Goal: Transaction & Acquisition: Book appointment/travel/reservation

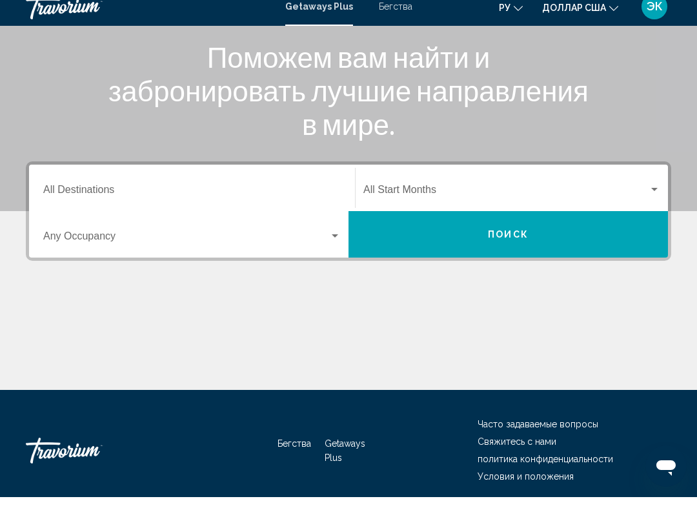
scroll to position [169, 0]
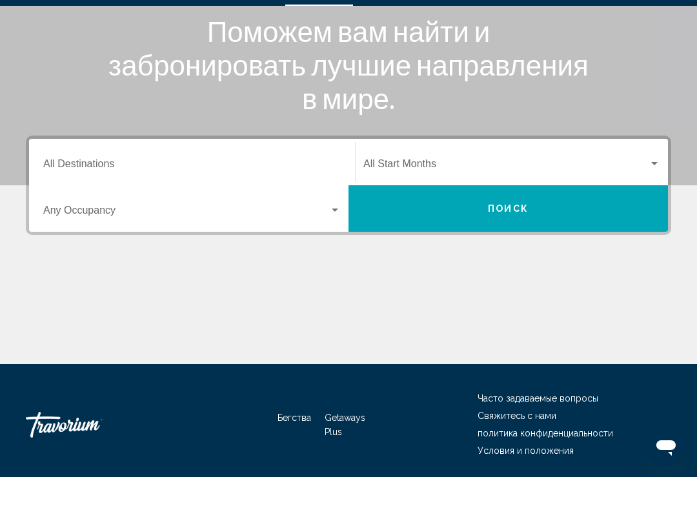
click at [530, 218] on button "Поиск" at bounding box center [507, 241] width 319 height 46
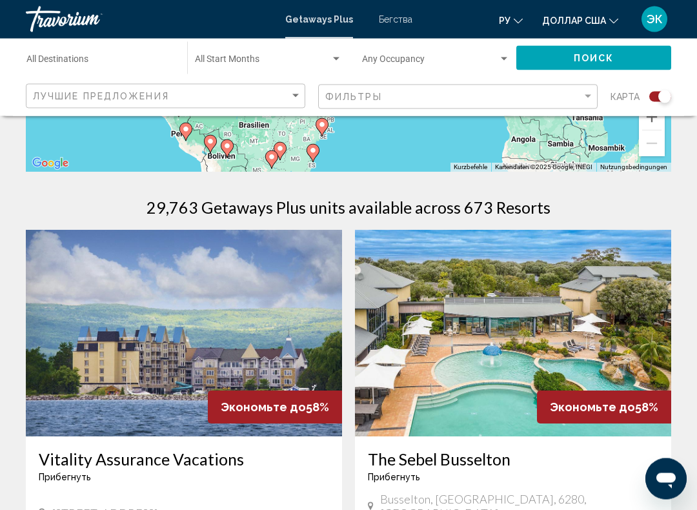
scroll to position [333, 0]
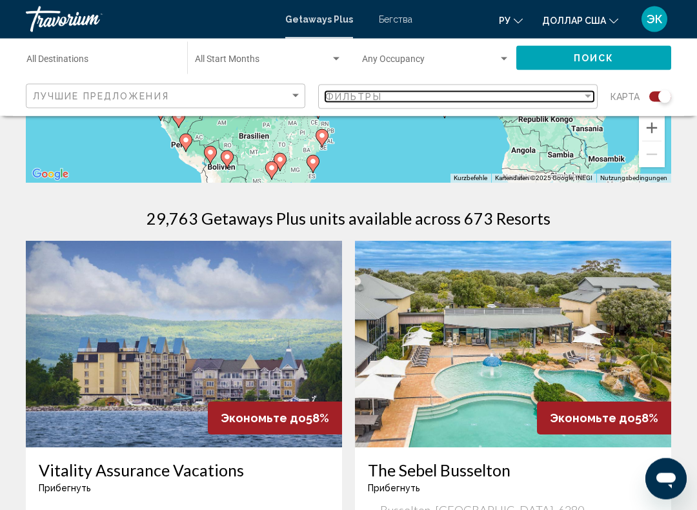
click at [584, 92] on div "Filter" at bounding box center [588, 97] width 12 height 10
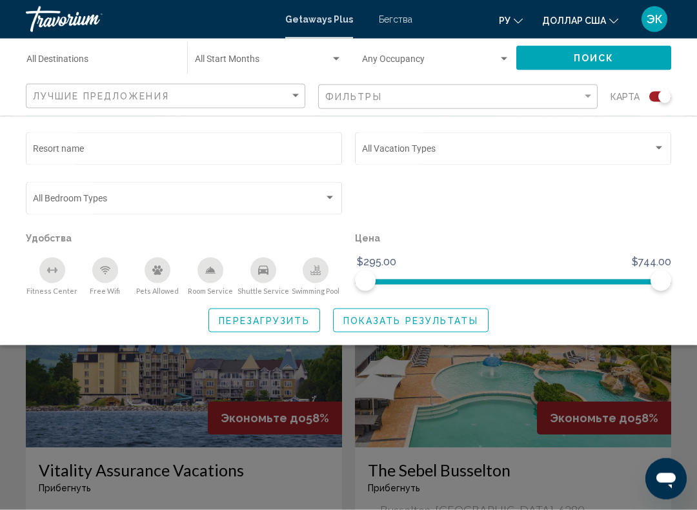
click at [654, 146] on div "Search widget" at bounding box center [659, 148] width 12 height 10
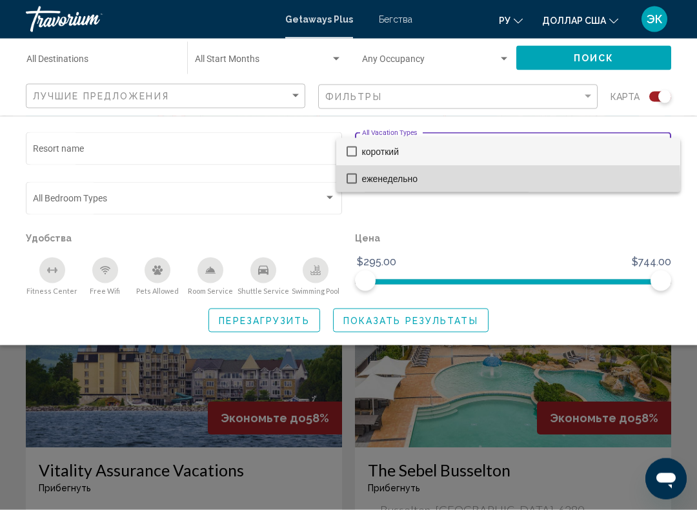
click at [358, 181] on mat-option "еженедельно" at bounding box center [508, 178] width 344 height 27
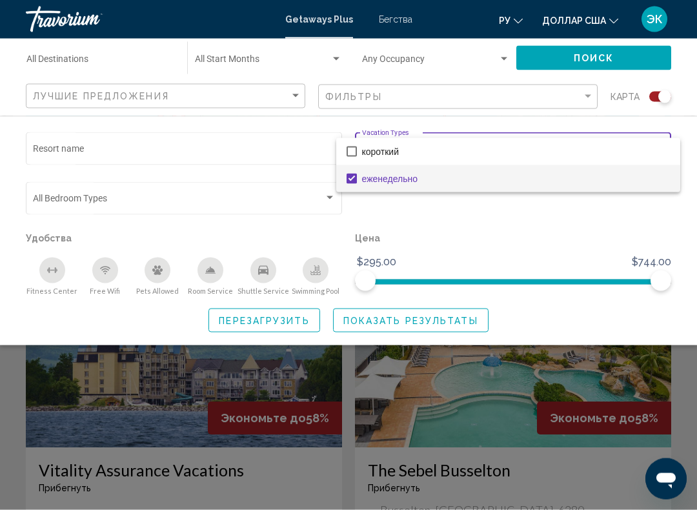
click at [595, 215] on div at bounding box center [348, 255] width 697 height 510
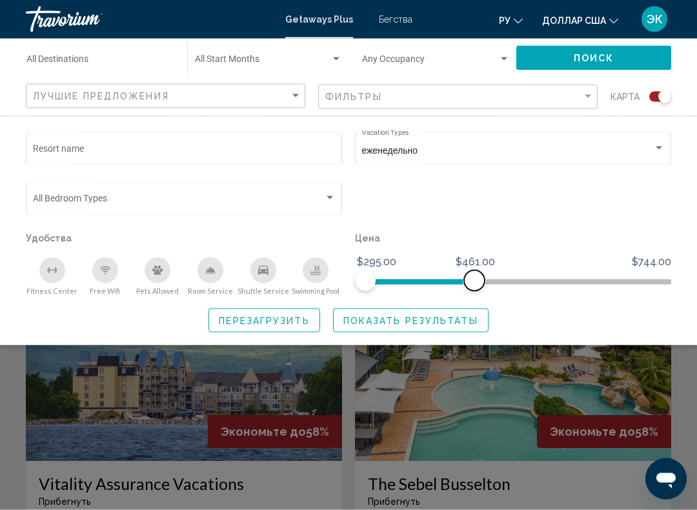
scroll to position [319, 0]
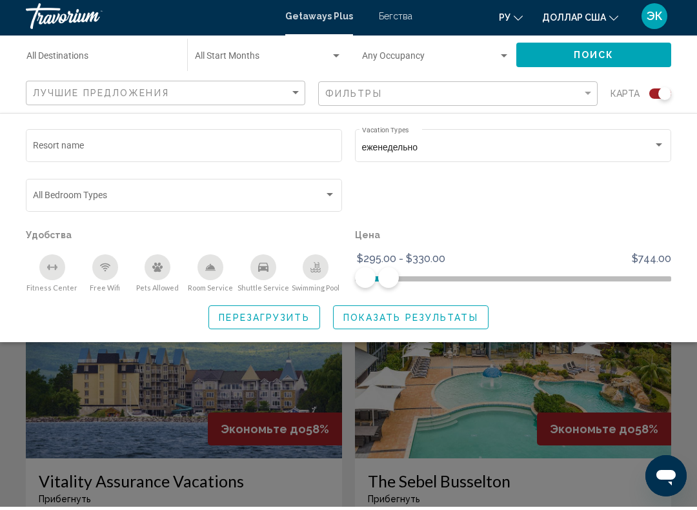
click at [450, 315] on span "Показать результаты" at bounding box center [410, 320] width 135 height 10
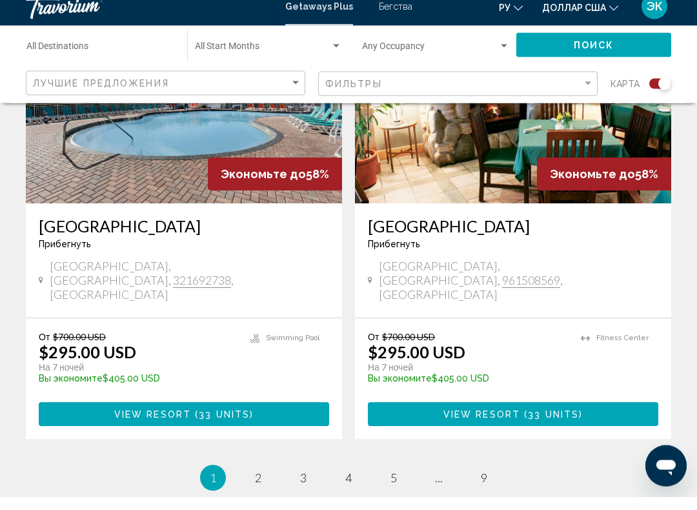
scroll to position [2970, 0]
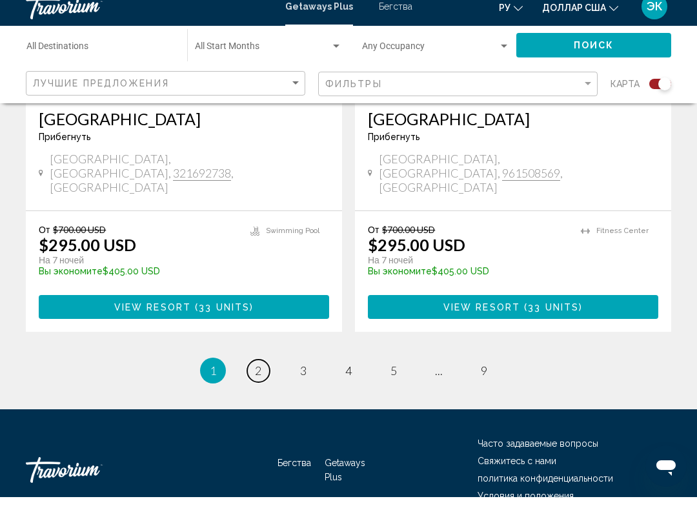
click at [252, 372] on link "page 2" at bounding box center [258, 383] width 23 height 23
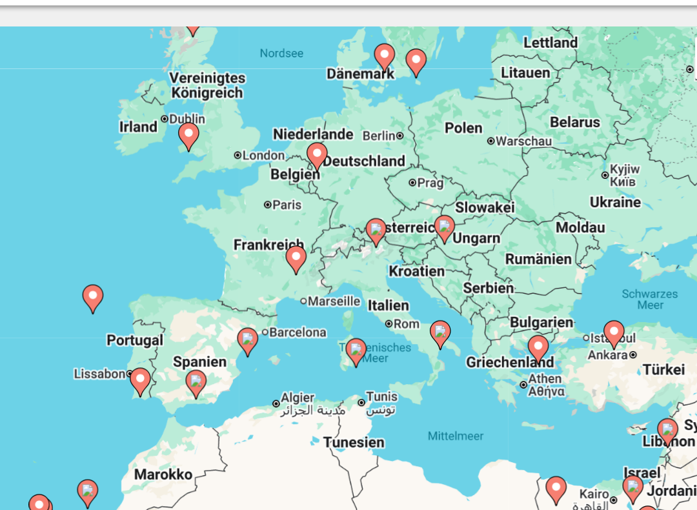
click at [439, 249] on image "Основное содержание" at bounding box center [443, 253] width 8 height 8
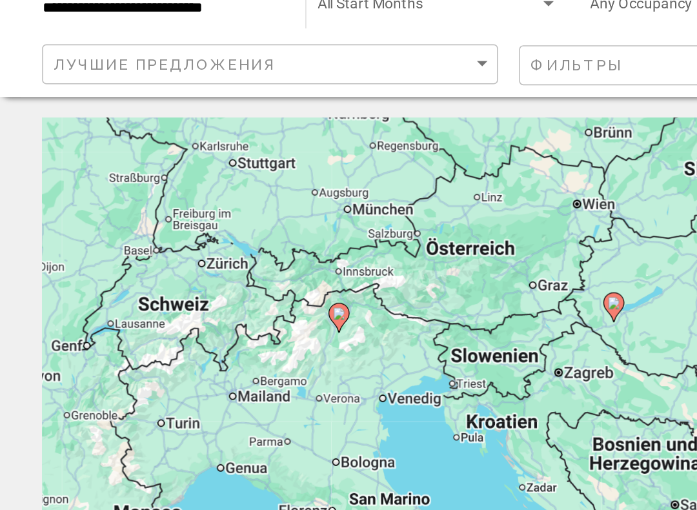
click at [201, 242] on gmp-advanced-marker "Основное содержание" at bounding box center [207, 251] width 13 height 19
click at [210, 245] on image "Основное содержание" at bounding box center [208, 249] width 8 height 8
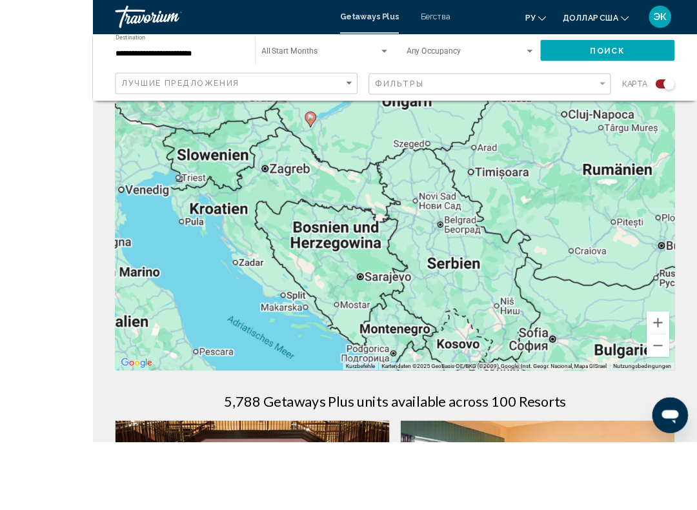
scroll to position [110, 0]
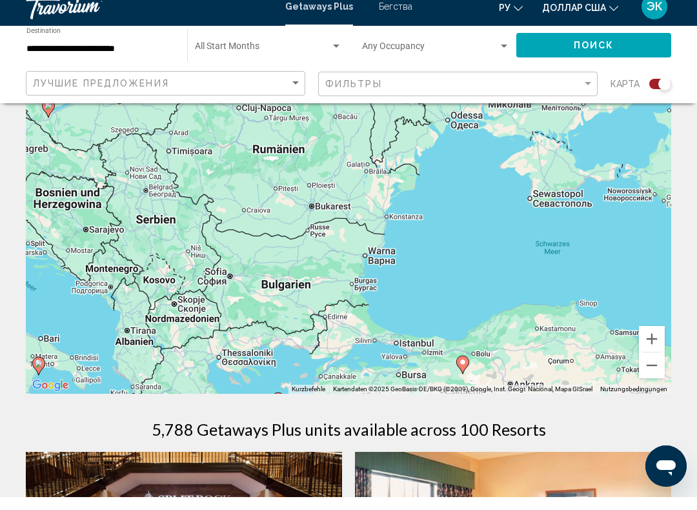
click at [647, 368] on button "Verkleinern" at bounding box center [652, 378] width 26 height 26
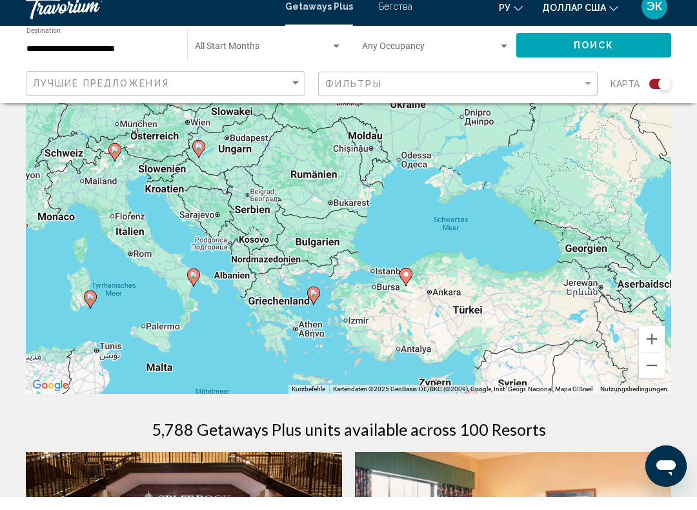
click at [651, 365] on button "Verkleinern" at bounding box center [652, 378] width 26 height 26
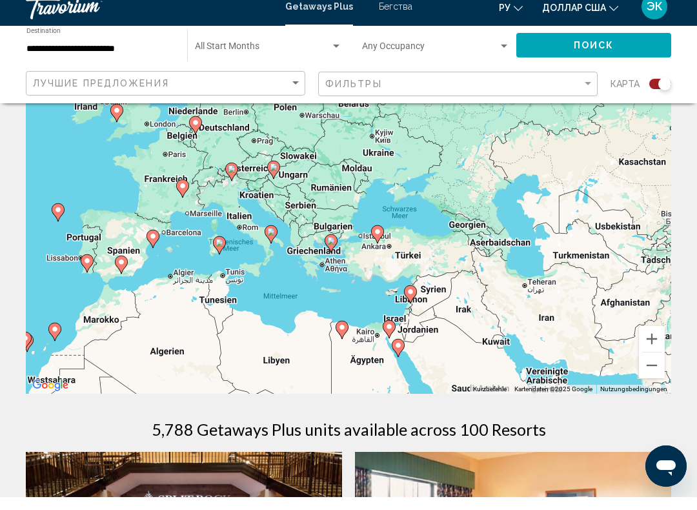
click at [653, 373] on button "Verkleinern" at bounding box center [652, 378] width 26 height 26
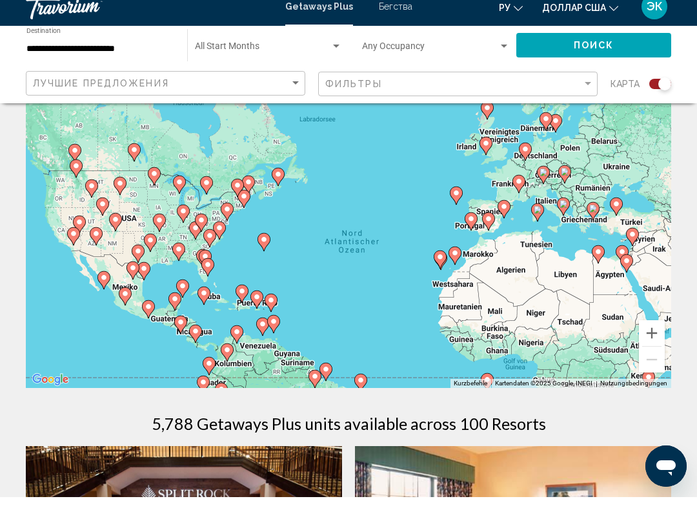
scroll to position [115, 0]
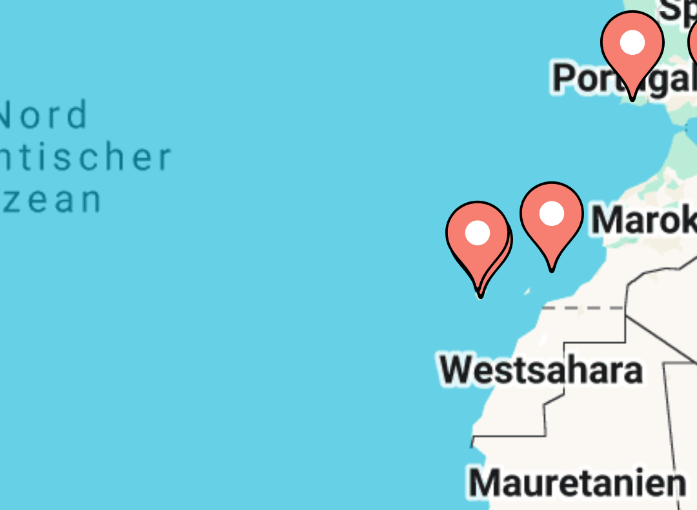
type input "**********"
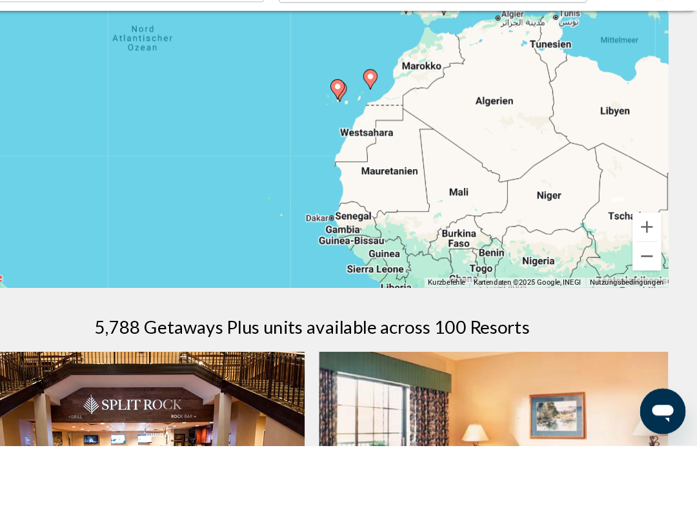
scroll to position [150, 0]
click at [639, 325] on button "Verkleinern" at bounding box center [652, 338] width 26 height 26
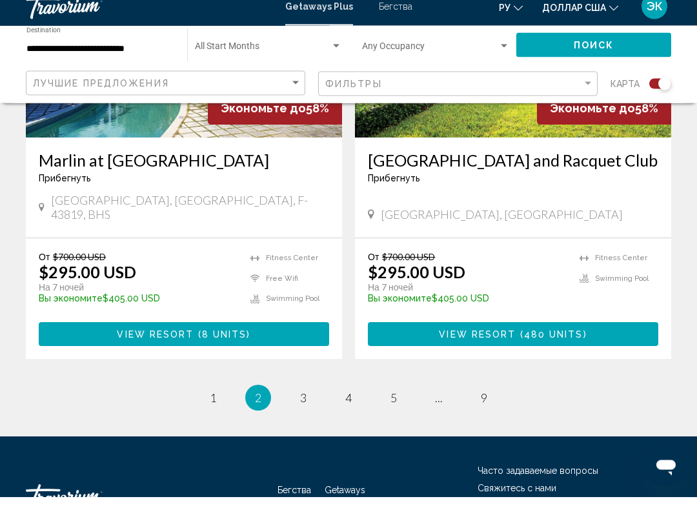
scroll to position [2931, 0]
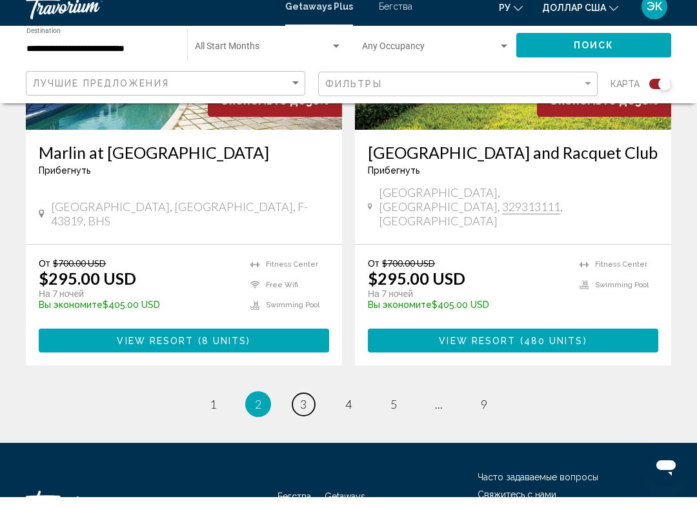
click at [305, 410] on span "3" at bounding box center [303, 417] width 6 height 14
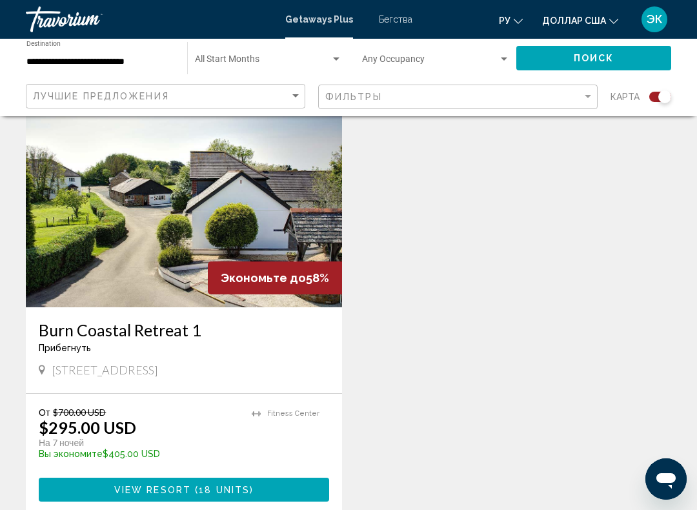
scroll to position [402, 0]
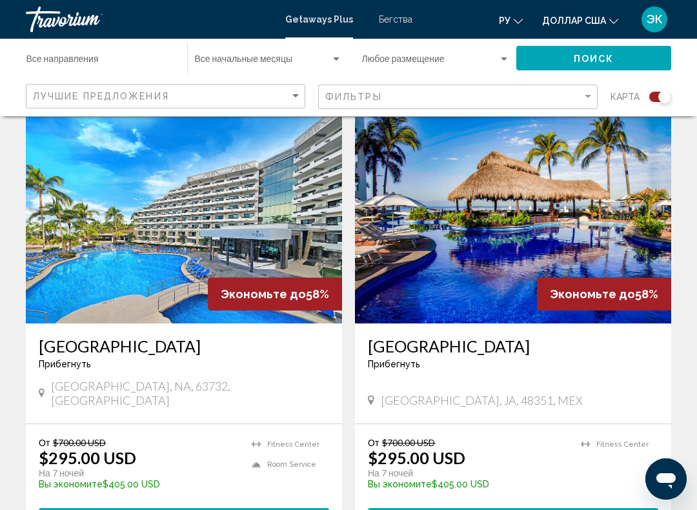
scroll to position [910, 0]
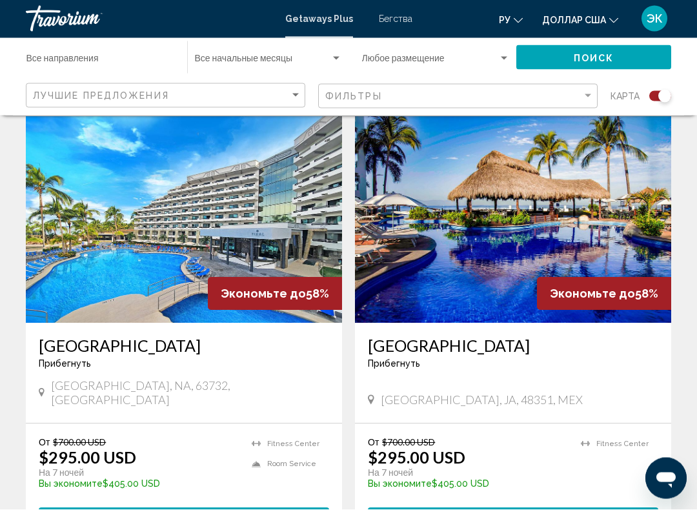
click at [523, 277] on img "Основное содержание" at bounding box center [513, 220] width 316 height 206
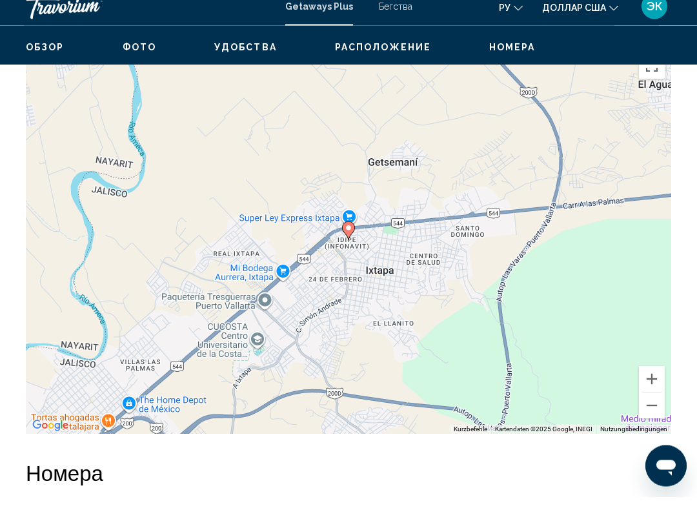
scroll to position [1901, 0]
click at [649, 408] on button "Verkleinern" at bounding box center [652, 418] width 26 height 26
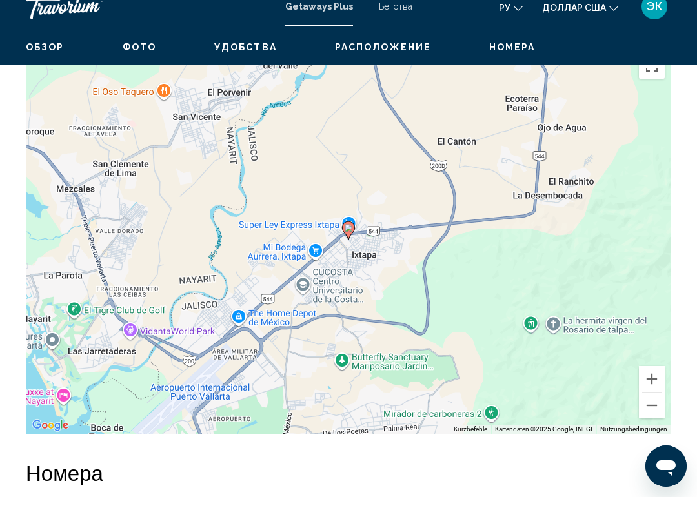
click at [650, 405] on button "Verkleinern" at bounding box center [652, 418] width 26 height 26
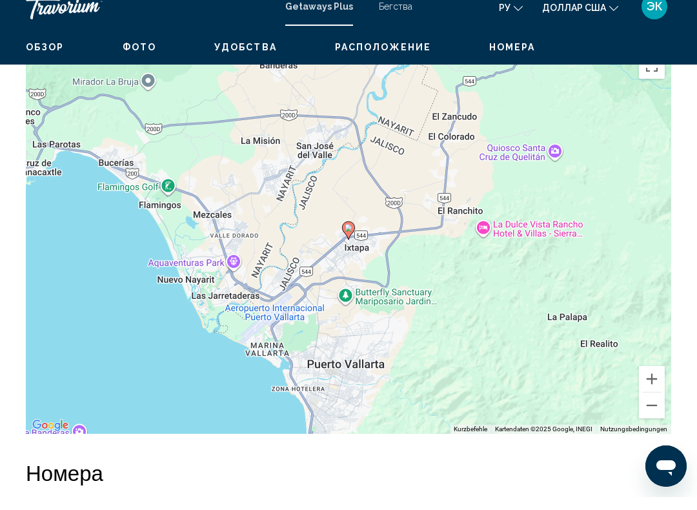
click at [650, 405] on button "Verkleinern" at bounding box center [652, 418] width 26 height 26
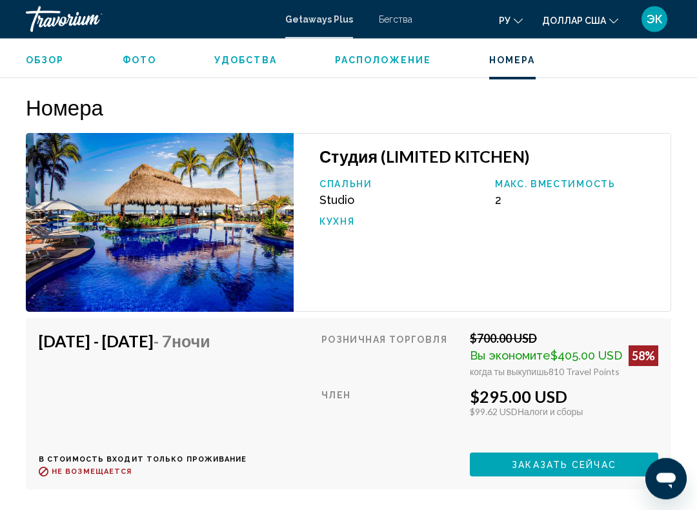
scroll to position [2254, 0]
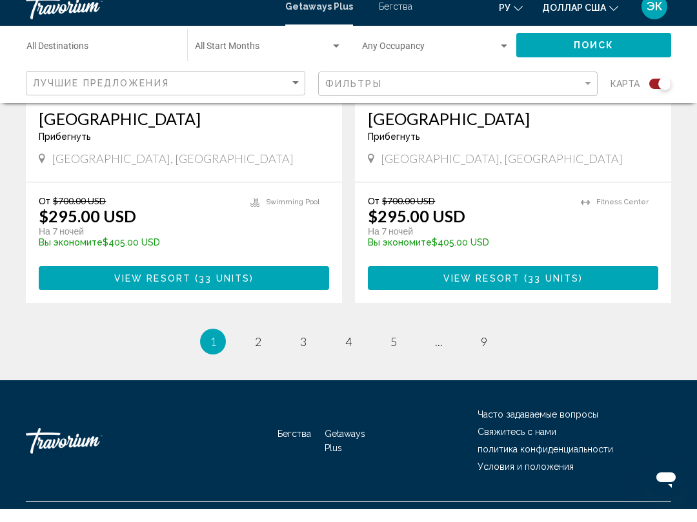
scroll to position [2957, 0]
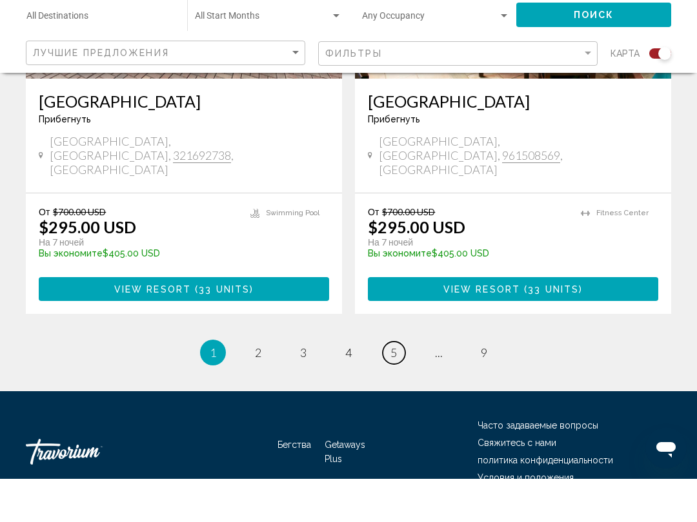
click at [400, 385] on link "page 5" at bounding box center [393, 396] width 23 height 23
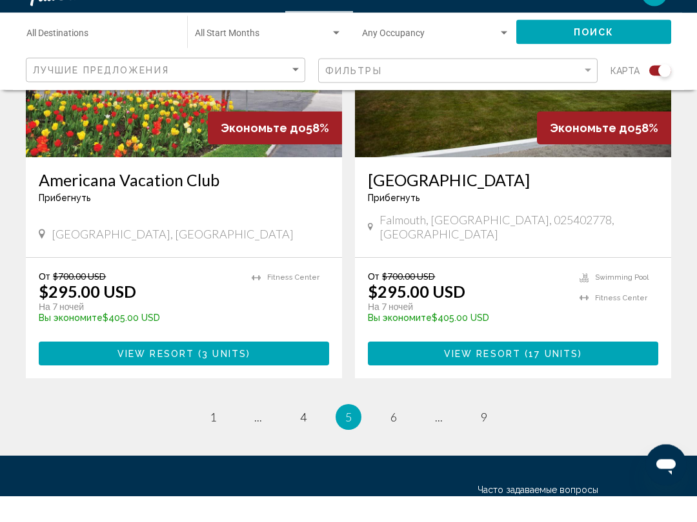
scroll to position [2857, 0]
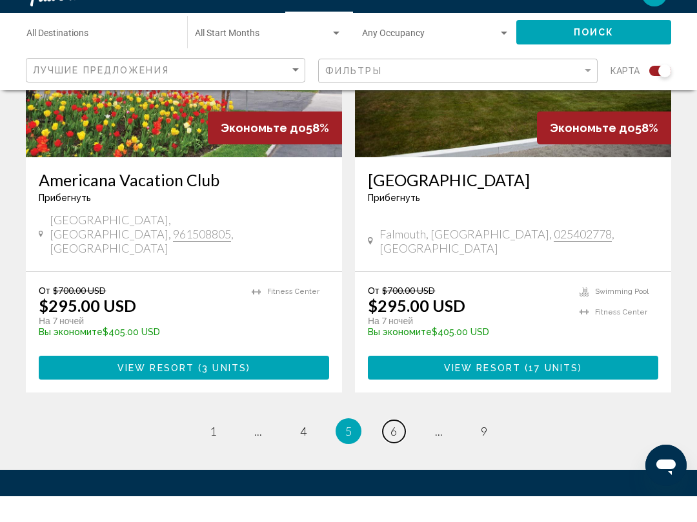
click at [391, 450] on span "6" at bounding box center [393, 457] width 6 height 14
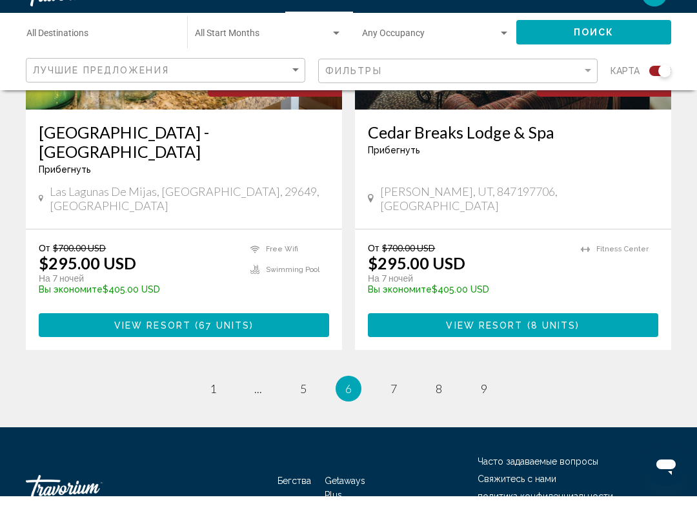
scroll to position [2918, 0]
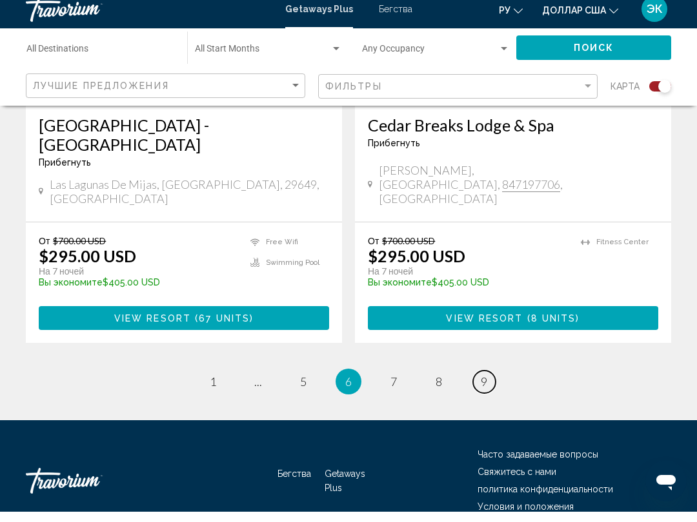
click at [486, 385] on span "9" at bounding box center [484, 392] width 6 height 14
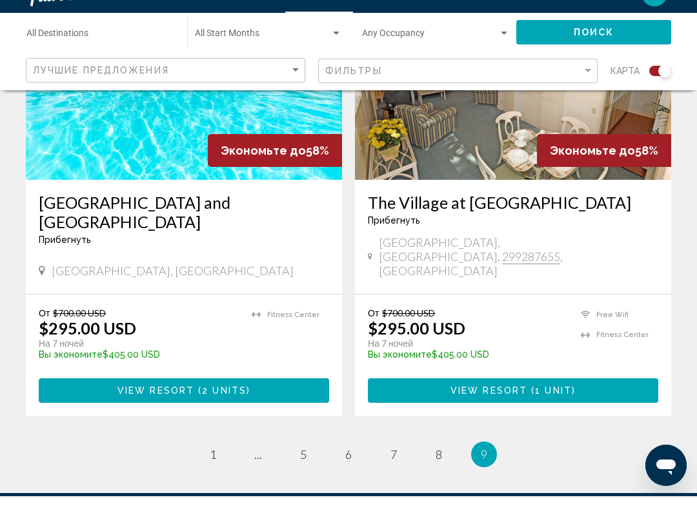
scroll to position [1048, 0]
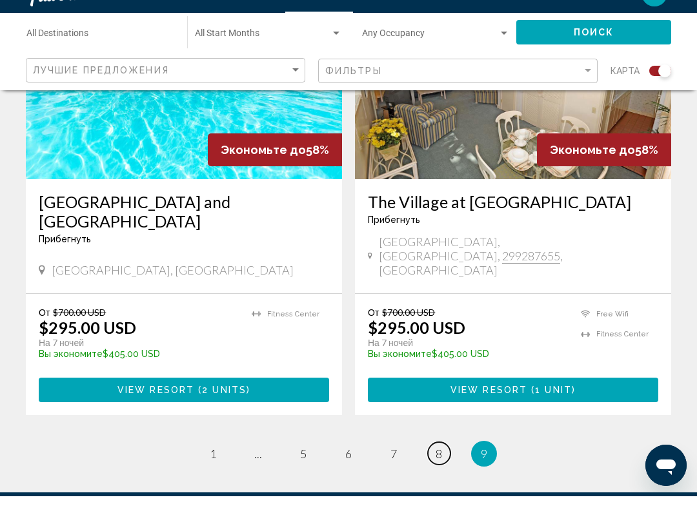
click at [438, 473] on span "8" at bounding box center [438, 480] width 6 height 14
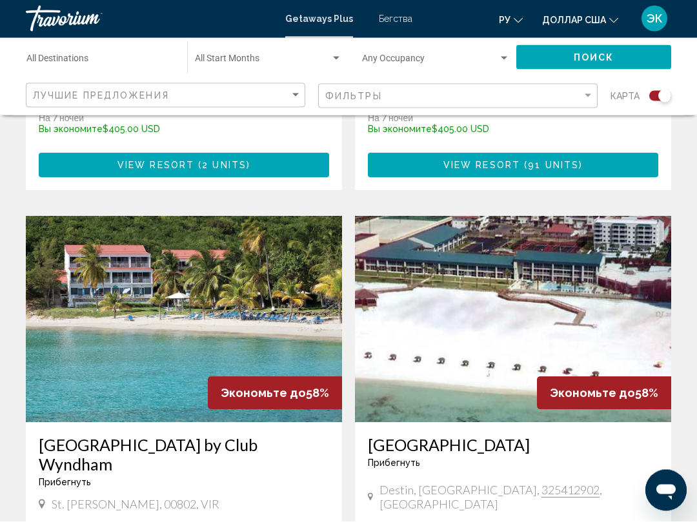
scroll to position [2659, 0]
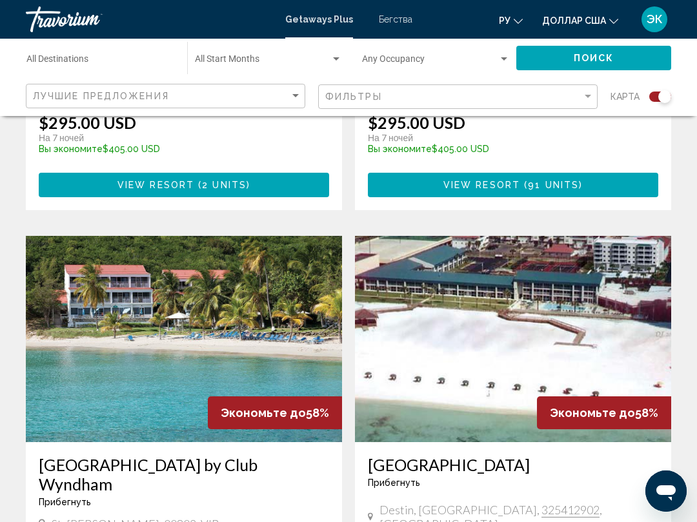
click at [217, 282] on img "Основное содержание" at bounding box center [184, 339] width 316 height 206
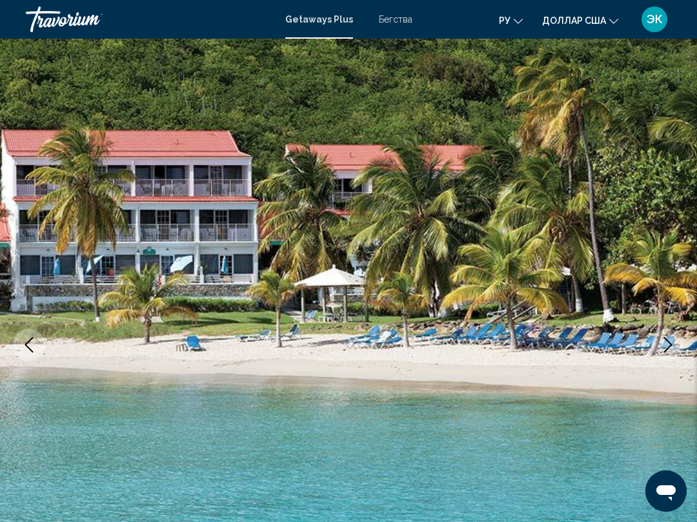
click at [674, 284] on img "Основное содержание" at bounding box center [348, 345] width 697 height 613
click at [638, 283] on img "Основное содержание" at bounding box center [348, 345] width 697 height 613
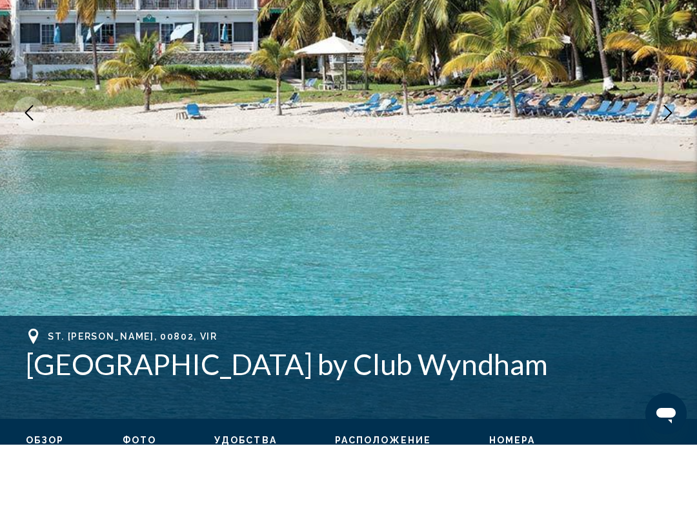
scroll to position [154, 0]
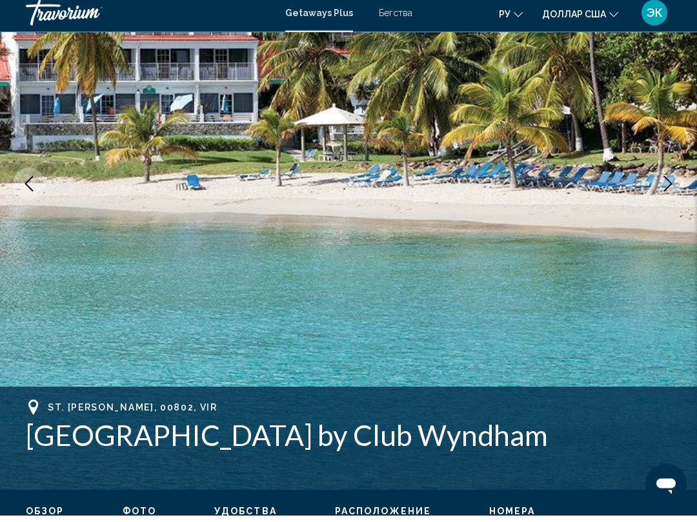
click at [670, 185] on icon "Next image" at bounding box center [668, 190] width 8 height 15
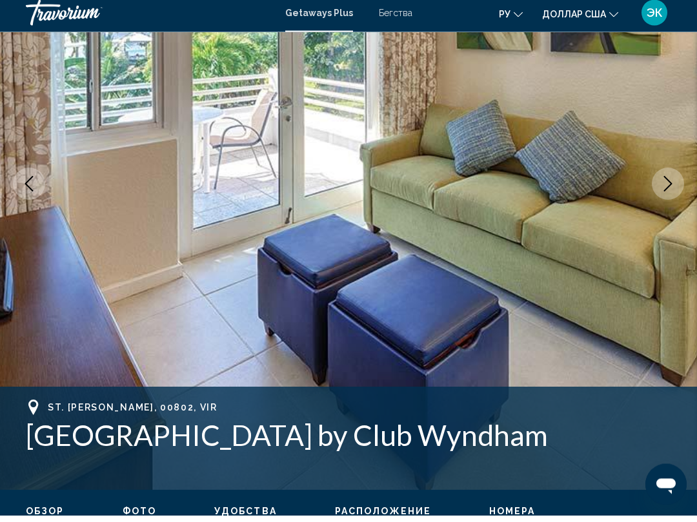
click at [666, 192] on button "Next image" at bounding box center [667, 191] width 32 height 32
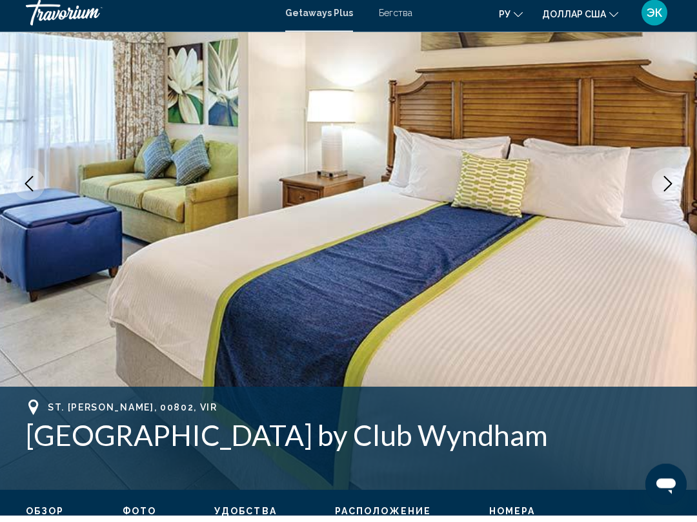
click at [666, 190] on icon "Next image" at bounding box center [667, 190] width 15 height 15
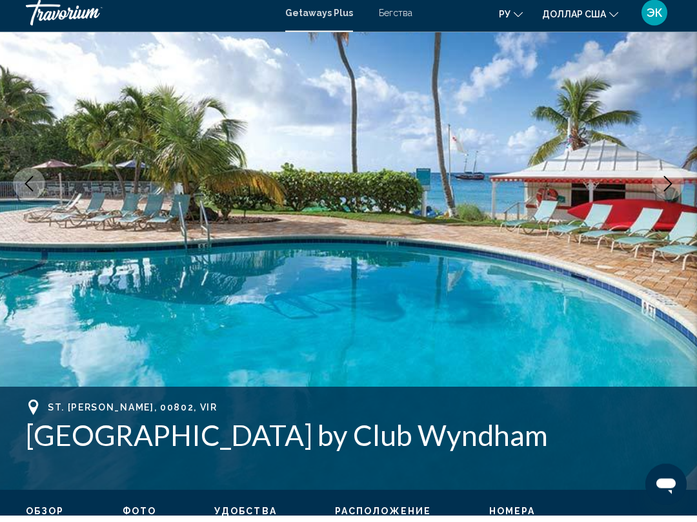
click at [665, 197] on button "Next image" at bounding box center [667, 191] width 32 height 32
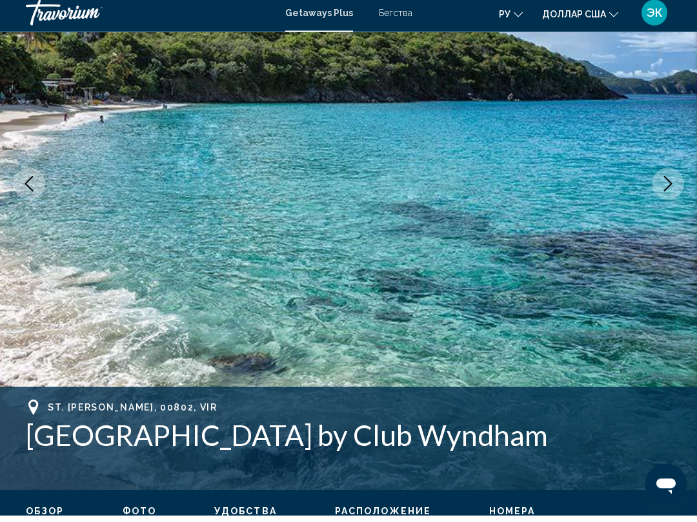
click at [670, 195] on button "Next image" at bounding box center [667, 191] width 32 height 32
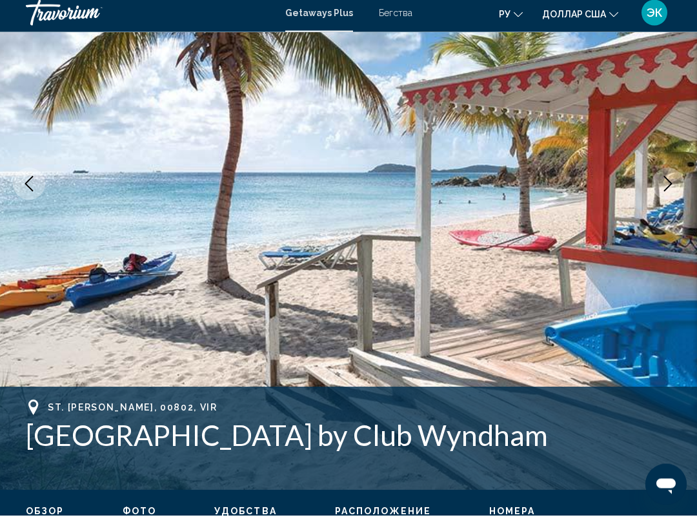
click at [669, 186] on icon "Next image" at bounding box center [668, 190] width 8 height 15
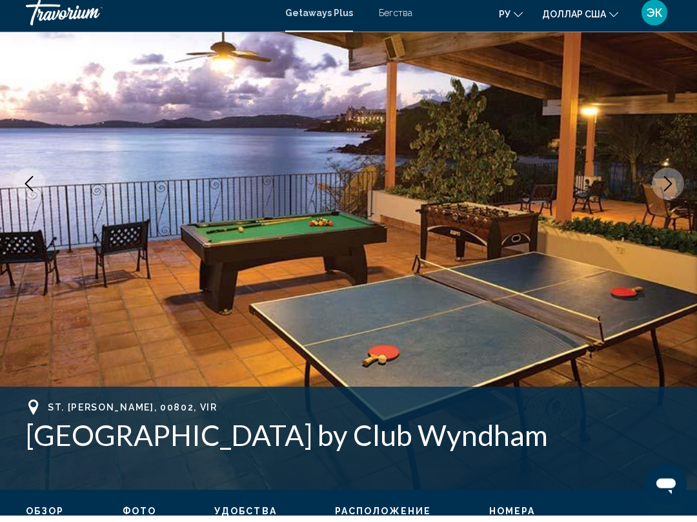
click at [671, 189] on icon "Next image" at bounding box center [667, 190] width 15 height 15
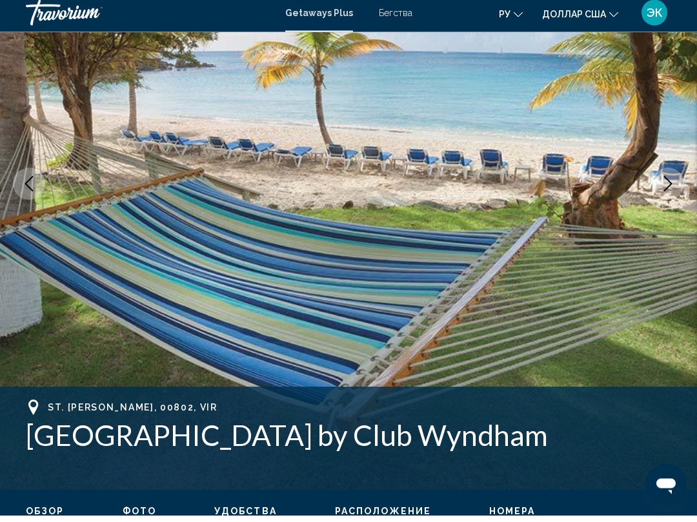
click at [668, 194] on button "Next image" at bounding box center [667, 191] width 32 height 32
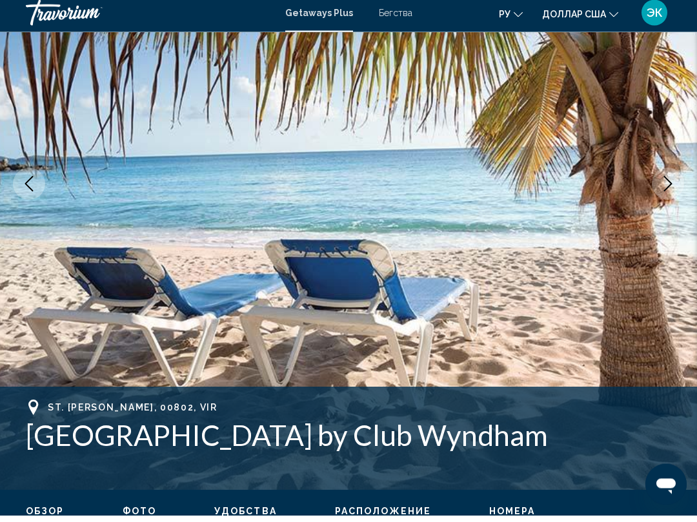
click at [665, 197] on button "Next image" at bounding box center [667, 191] width 32 height 32
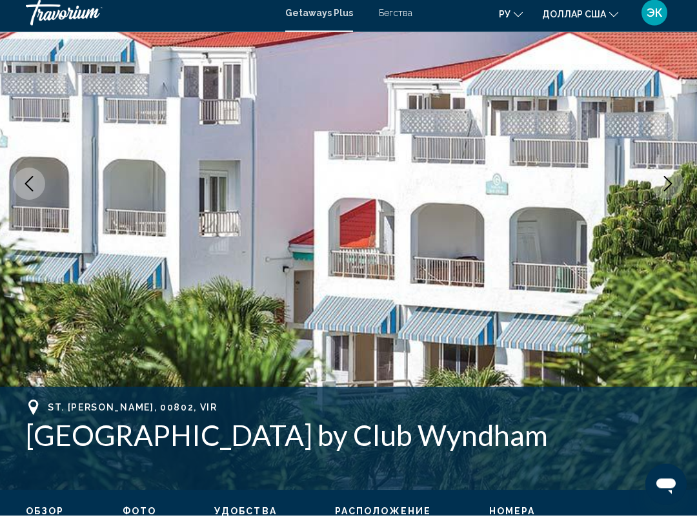
click at [670, 190] on icon "Next image" at bounding box center [667, 190] width 15 height 15
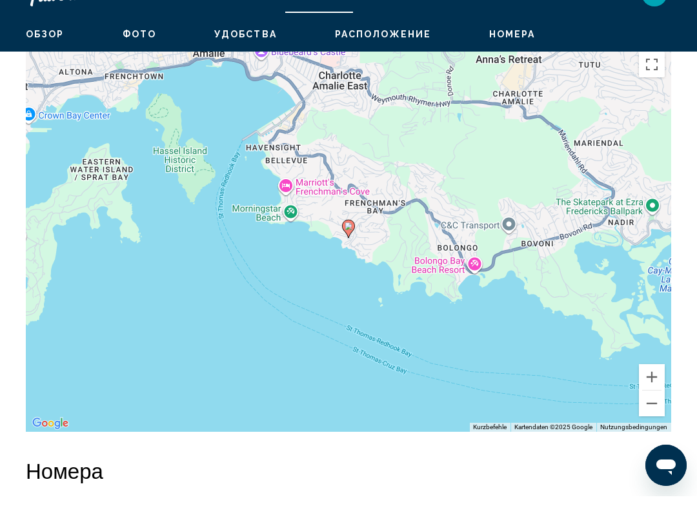
scroll to position [1906, 0]
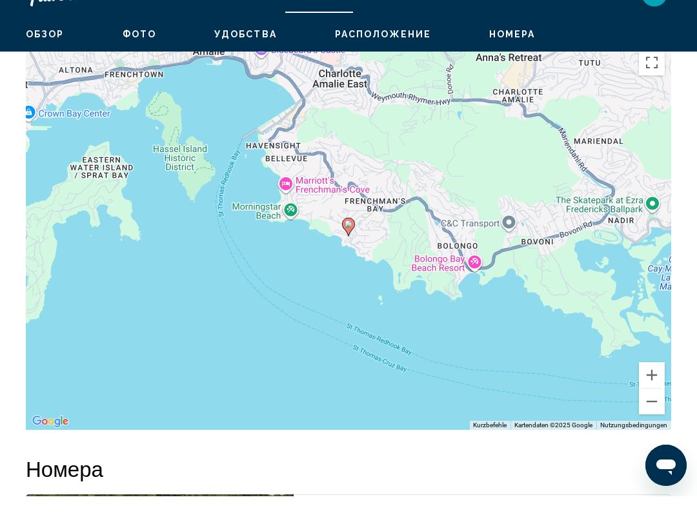
click at [654, 415] on button "Verkleinern" at bounding box center [652, 428] width 26 height 26
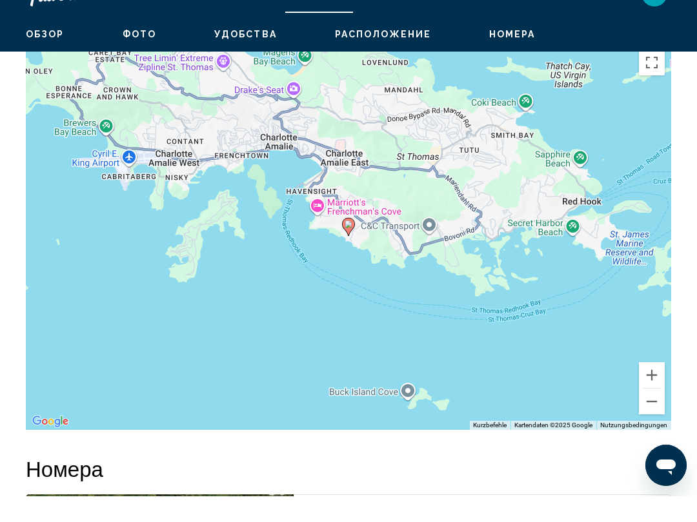
click at [651, 415] on button "Verkleinern" at bounding box center [652, 428] width 26 height 26
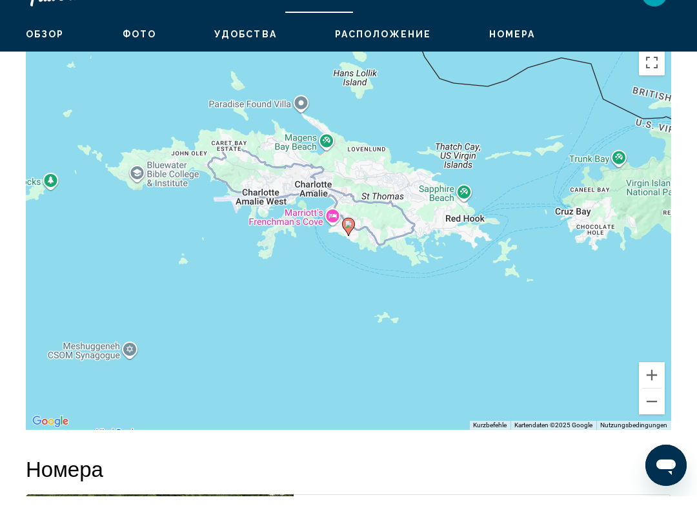
click at [651, 415] on button "Verkleinern" at bounding box center [652, 428] width 26 height 26
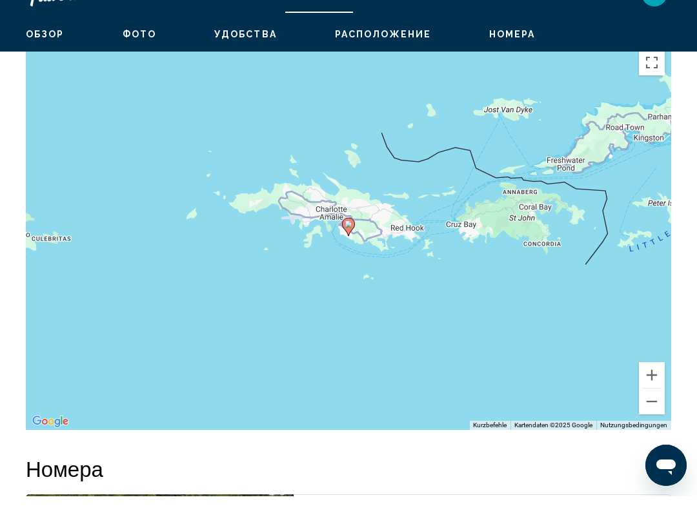
click at [653, 415] on button "Verkleinern" at bounding box center [652, 428] width 26 height 26
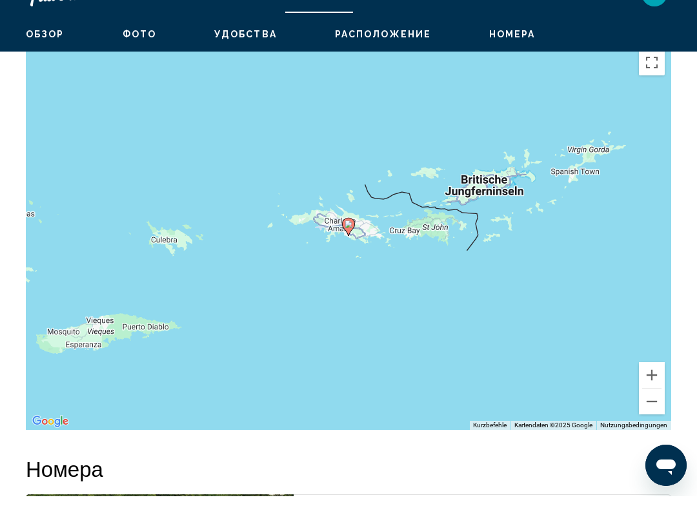
click at [650, 415] on button "Verkleinern" at bounding box center [652, 428] width 26 height 26
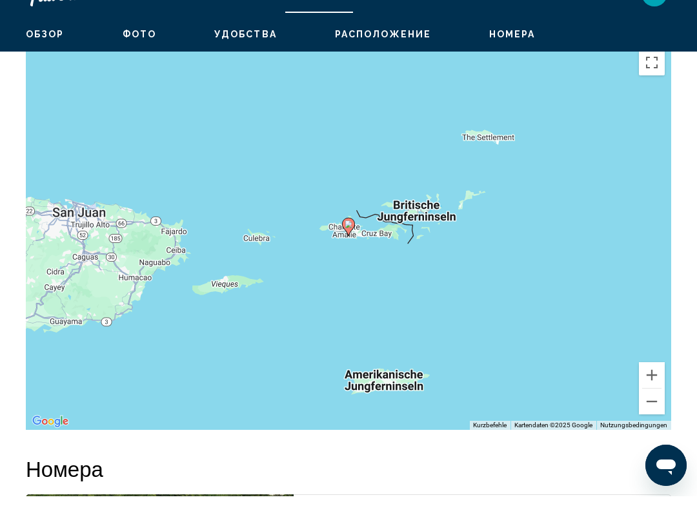
click at [651, 415] on button "Verkleinern" at bounding box center [652, 428] width 26 height 26
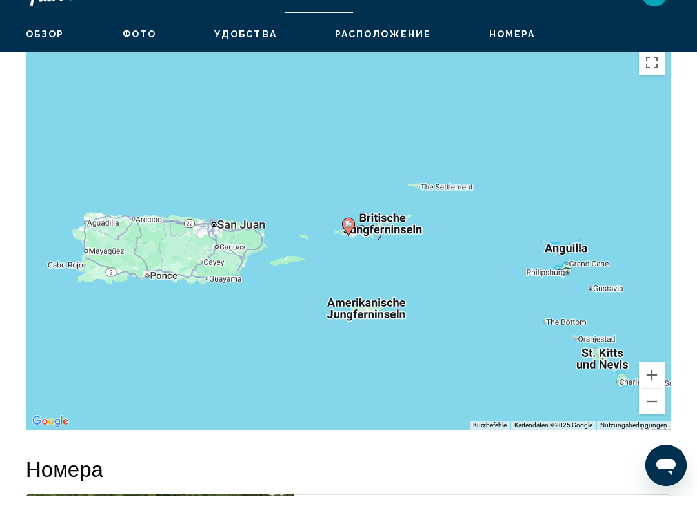
click at [650, 415] on button "Verkleinern" at bounding box center [652, 428] width 26 height 26
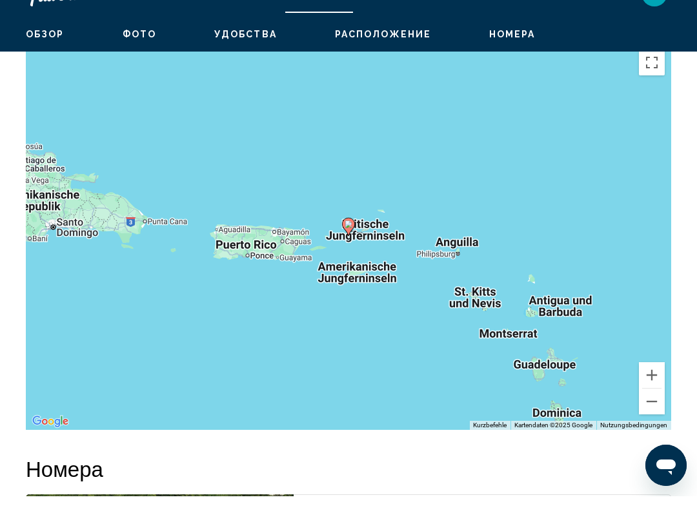
click at [651, 415] on button "Verkleinern" at bounding box center [652, 428] width 26 height 26
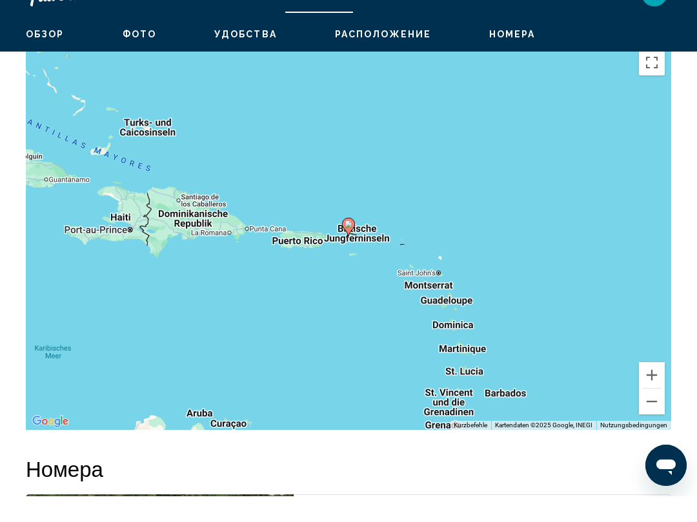
click at [650, 415] on button "Verkleinern" at bounding box center [652, 428] width 26 height 26
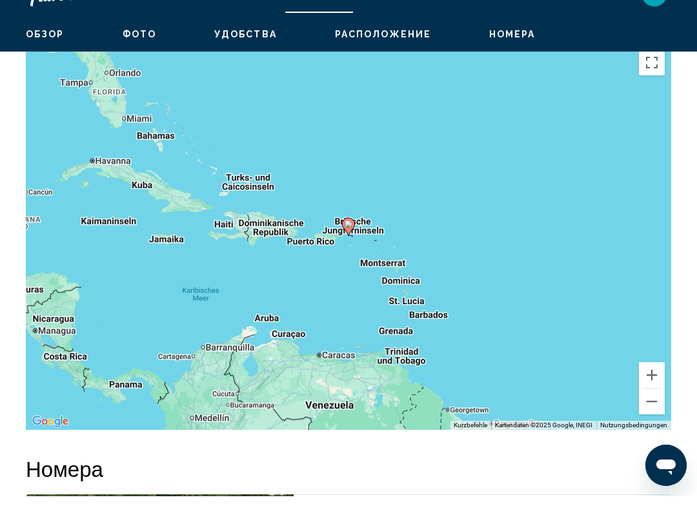
click at [651, 415] on button "Verkleinern" at bounding box center [652, 428] width 26 height 26
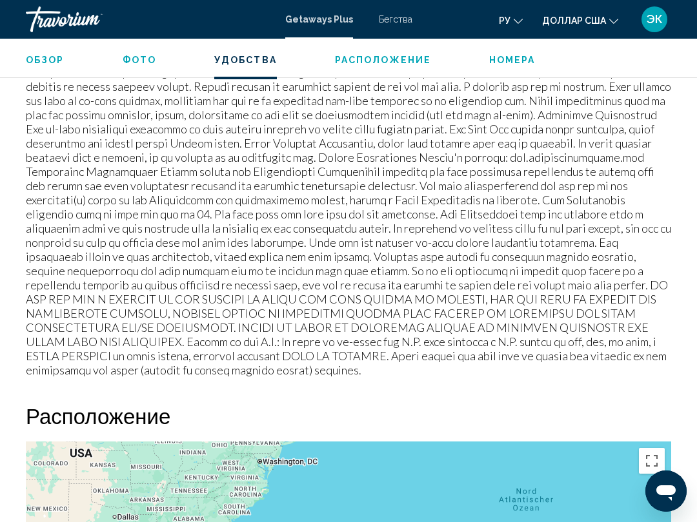
scroll to position [1531, 0]
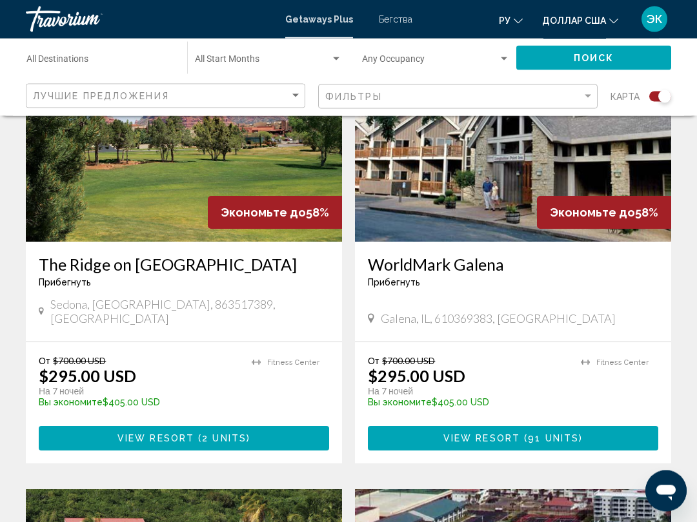
scroll to position [2354, 0]
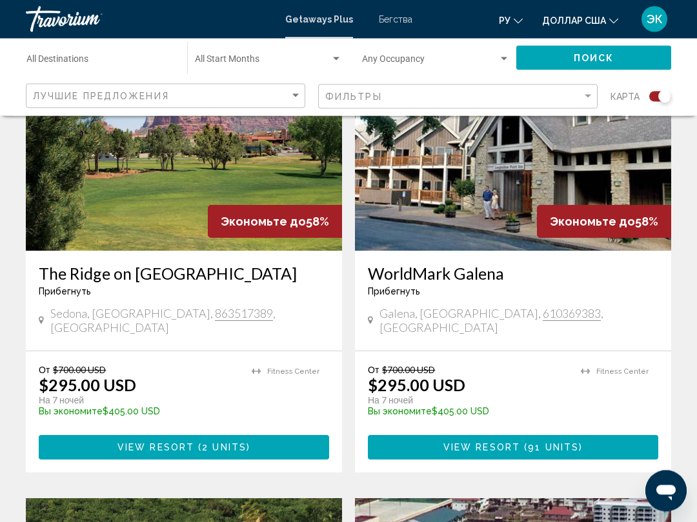
click at [401, 14] on font "Бегства" at bounding box center [396, 19] width 34 height 10
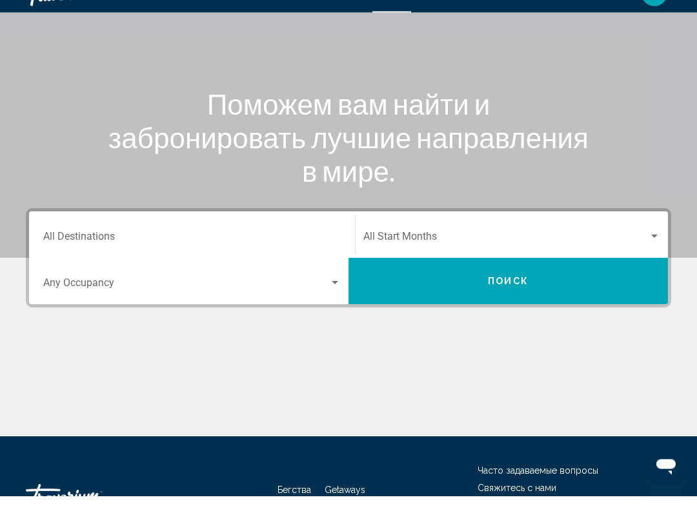
scroll to position [77, 0]
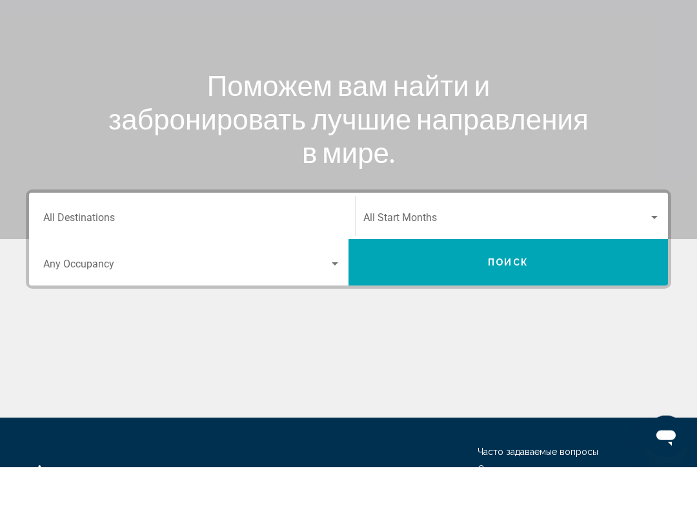
click at [620, 294] on button "Поиск" at bounding box center [507, 317] width 319 height 46
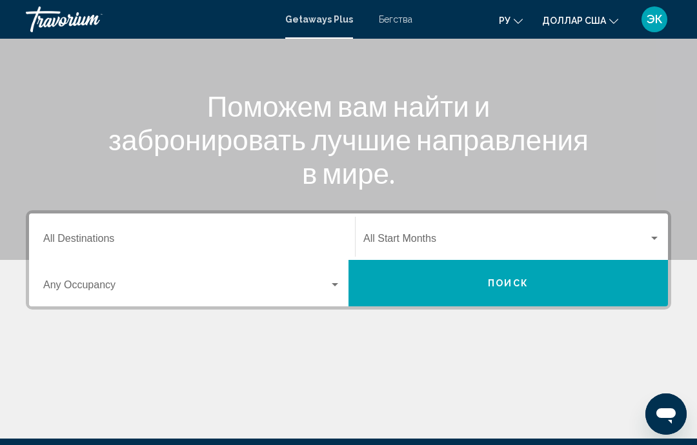
scroll to position [128, 0]
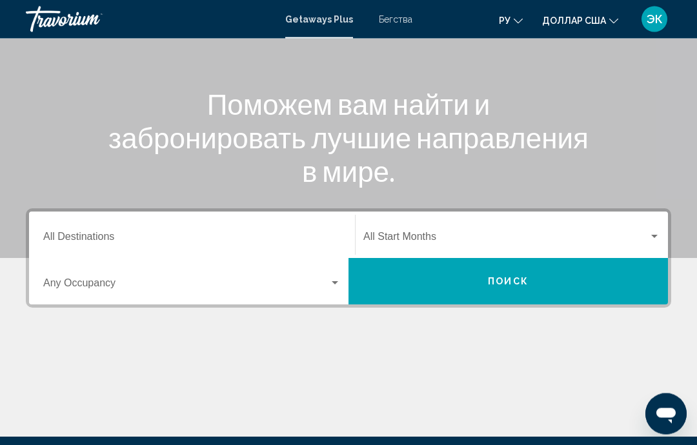
click at [395, 14] on font "Бегства" at bounding box center [396, 19] width 34 height 10
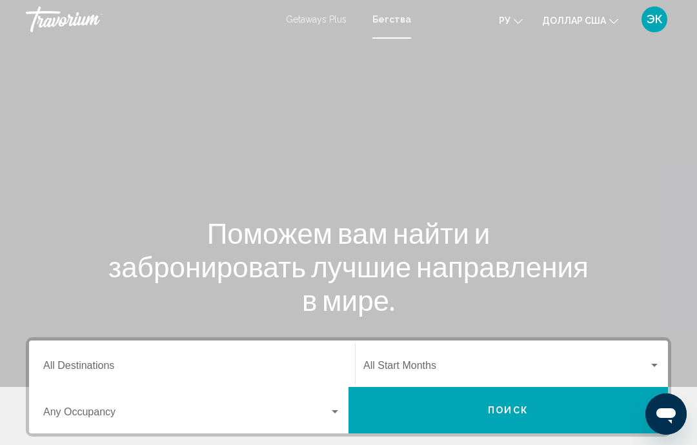
click at [571, 397] on button "Поиск" at bounding box center [507, 410] width 319 height 46
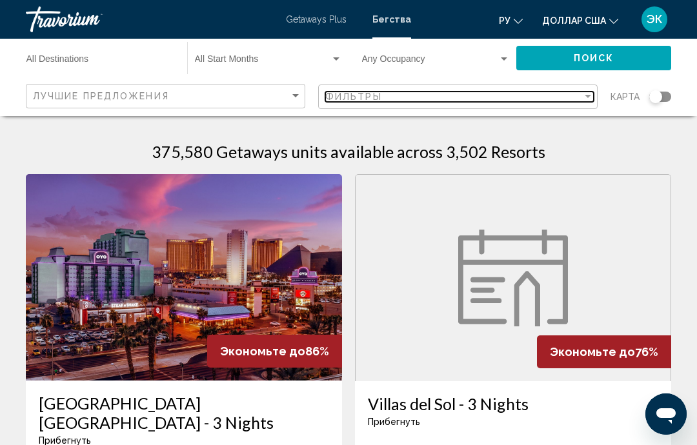
click at [578, 100] on div "Фильтры" at bounding box center [453, 97] width 257 height 10
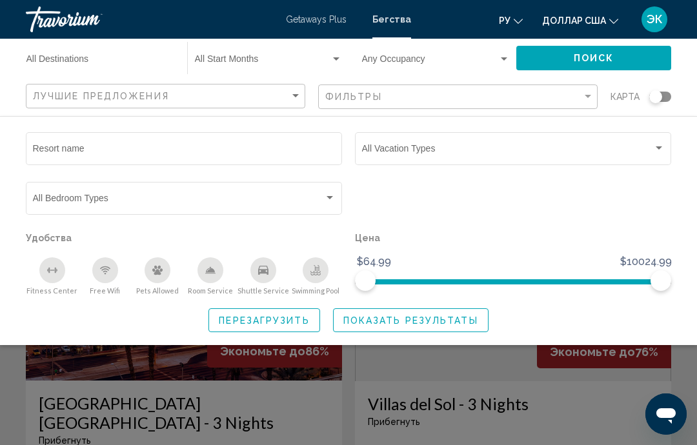
click at [660, 149] on div "Search widget" at bounding box center [658, 147] width 6 height 3
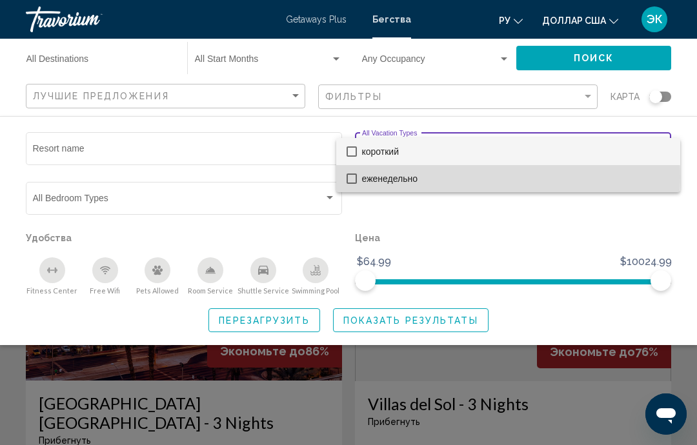
click at [341, 179] on mat-option "еженедельно" at bounding box center [508, 178] width 344 height 27
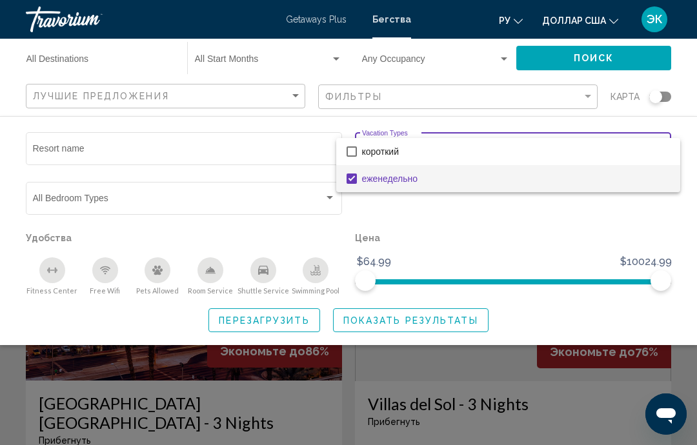
click at [562, 232] on div at bounding box center [348, 222] width 697 height 445
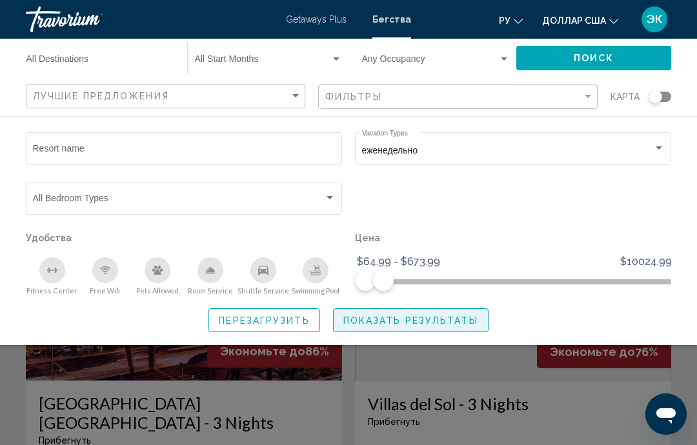
click at [450, 320] on span "Показать результаты" at bounding box center [410, 320] width 135 height 10
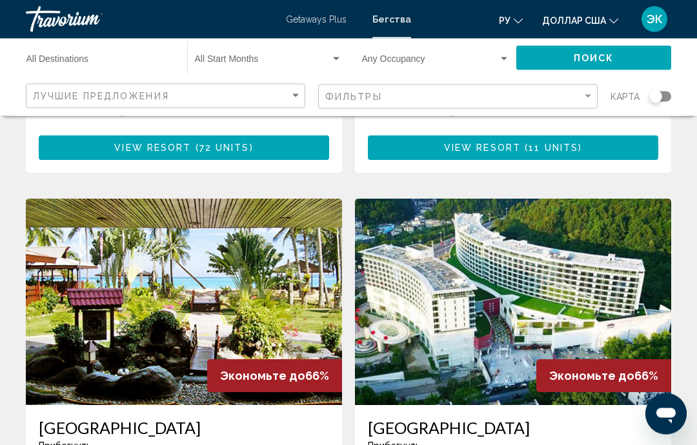
scroll to position [2274, 0]
click at [219, 232] on img "Основное содержание" at bounding box center [184, 302] width 316 height 206
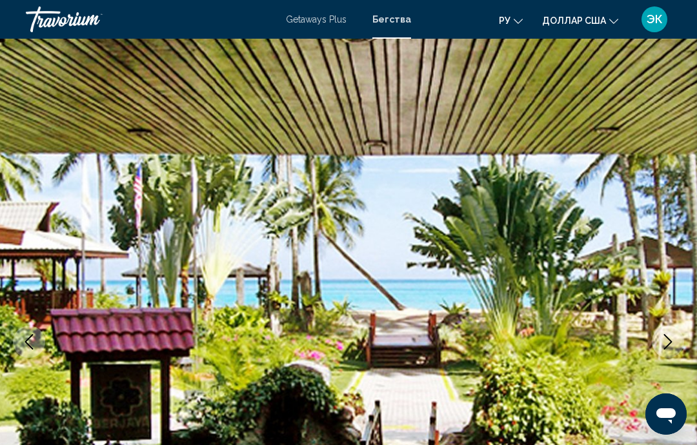
scroll to position [6, 0]
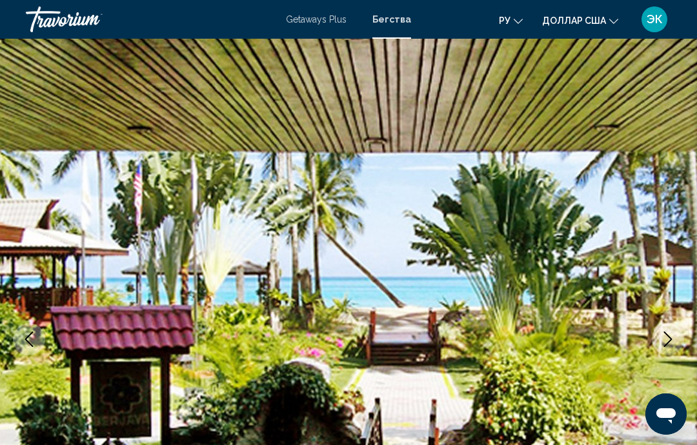
click at [670, 337] on icon "Next image" at bounding box center [668, 339] width 8 height 15
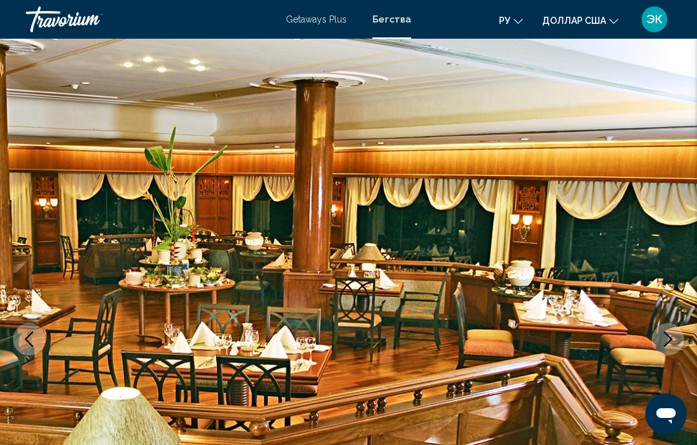
click at [671, 342] on icon "Next image" at bounding box center [667, 339] width 15 height 15
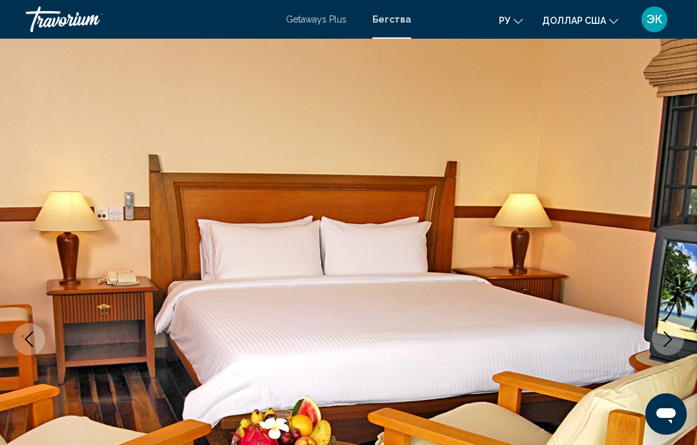
click at [666, 341] on icon "Next image" at bounding box center [667, 339] width 15 height 15
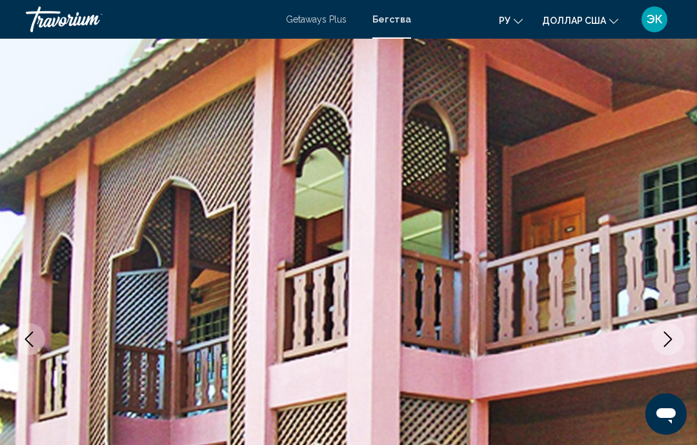
click at [667, 345] on icon "Next image" at bounding box center [667, 339] width 15 height 15
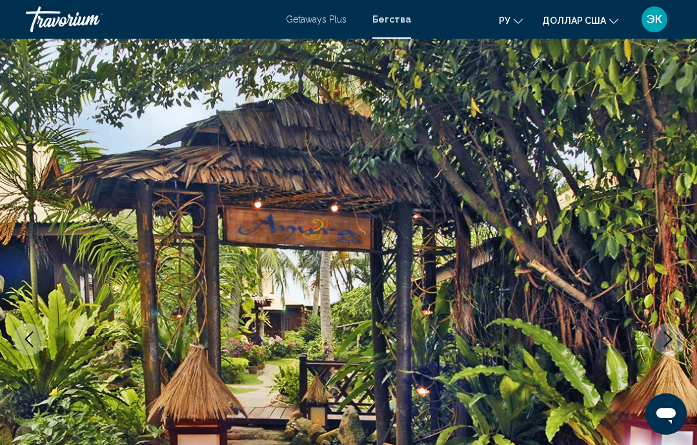
click at [665, 344] on icon "Next image" at bounding box center [667, 339] width 15 height 15
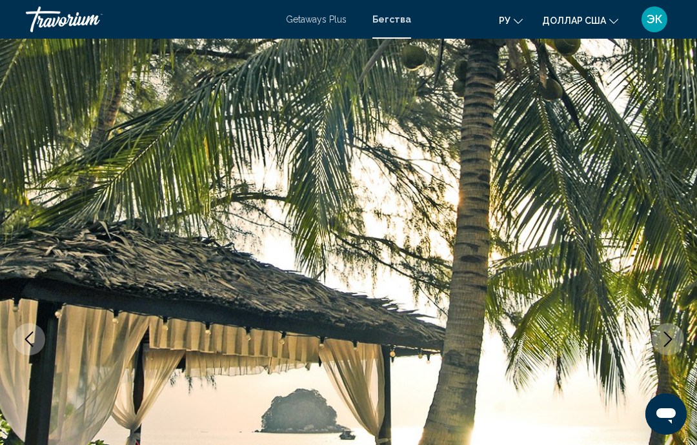
click at [664, 339] on icon "Next image" at bounding box center [667, 339] width 15 height 15
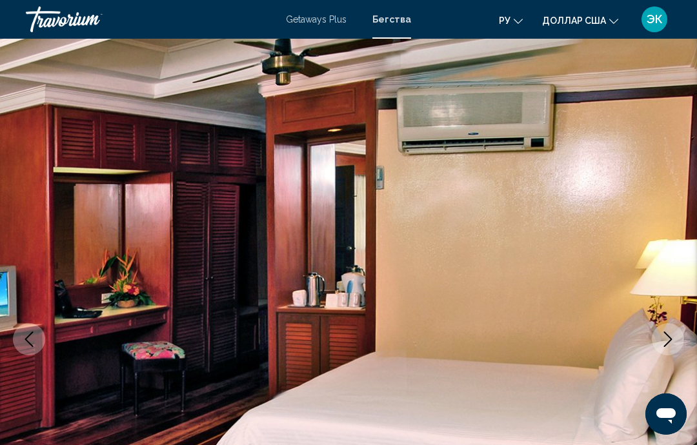
click at [664, 342] on icon "Next image" at bounding box center [667, 339] width 15 height 15
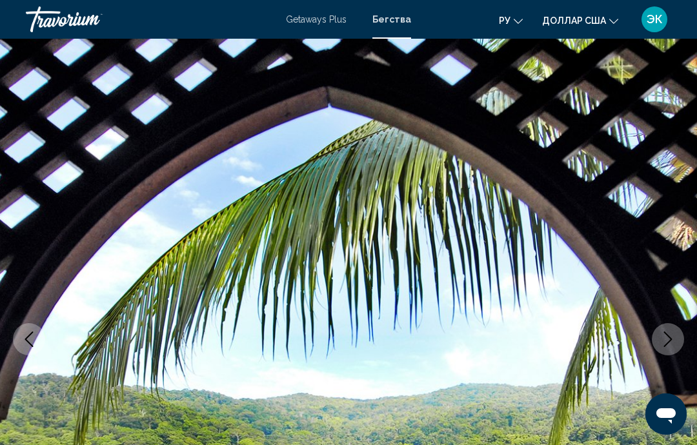
click at [666, 348] on button "Next image" at bounding box center [667, 339] width 32 height 32
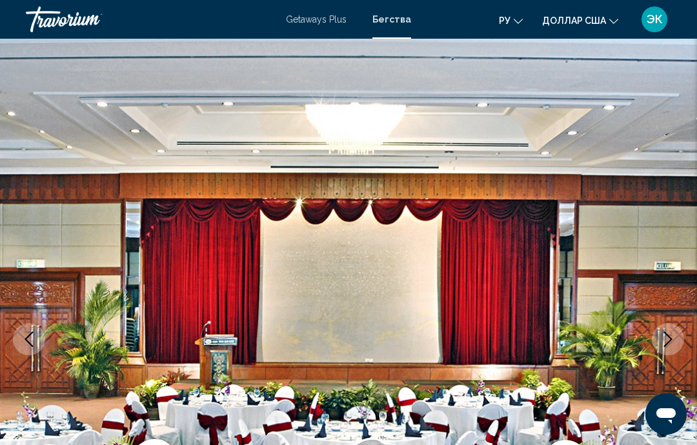
click at [669, 353] on button "Next image" at bounding box center [667, 339] width 32 height 32
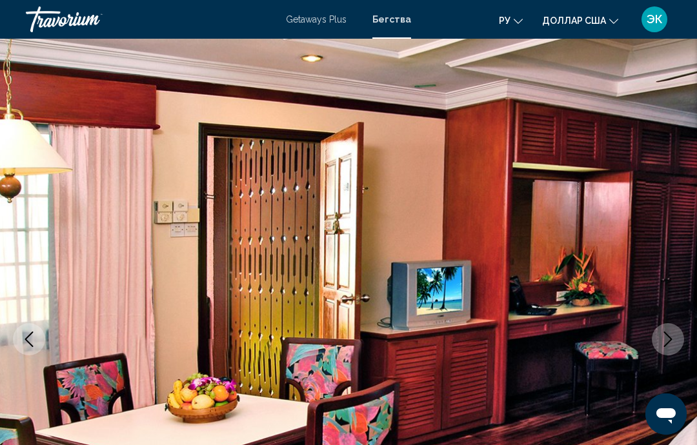
click at [668, 338] on icon "Next image" at bounding box center [667, 339] width 15 height 15
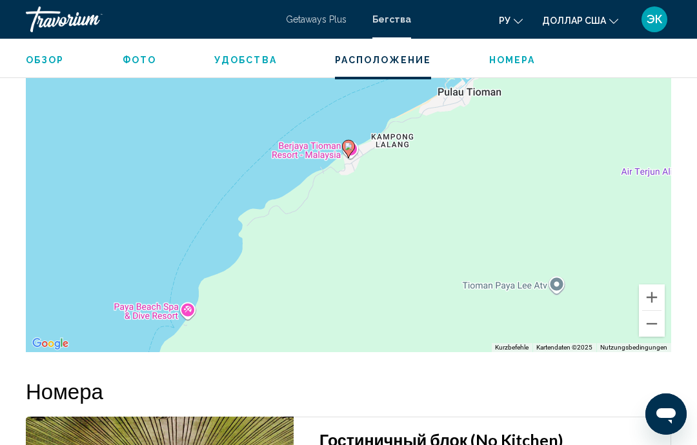
scroll to position [2023, 0]
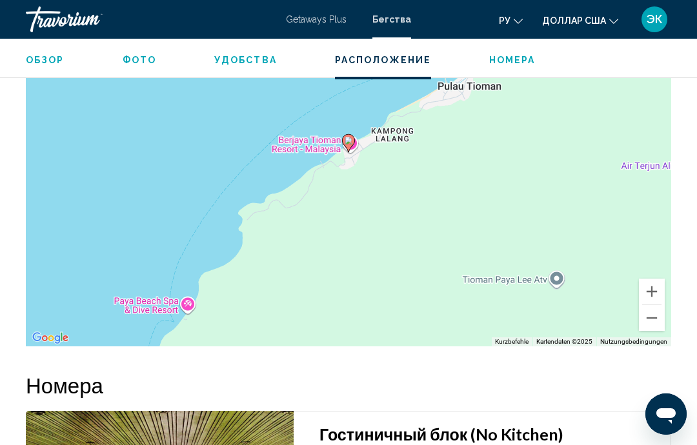
click at [650, 317] on button "Verkleinern" at bounding box center [652, 318] width 26 height 26
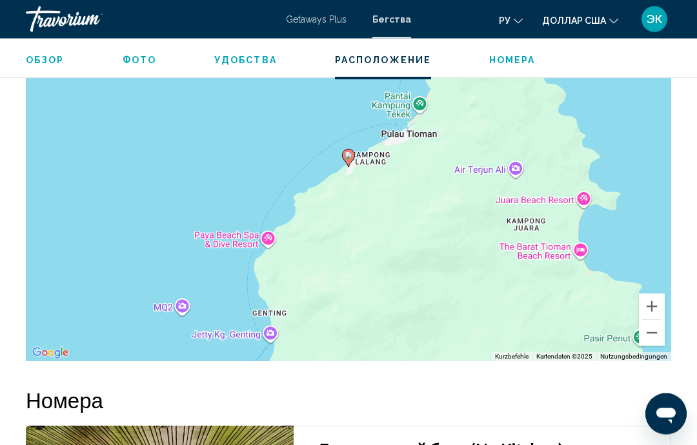
scroll to position [2008, 0]
click at [653, 323] on button "Verkleinern" at bounding box center [652, 333] width 26 height 26
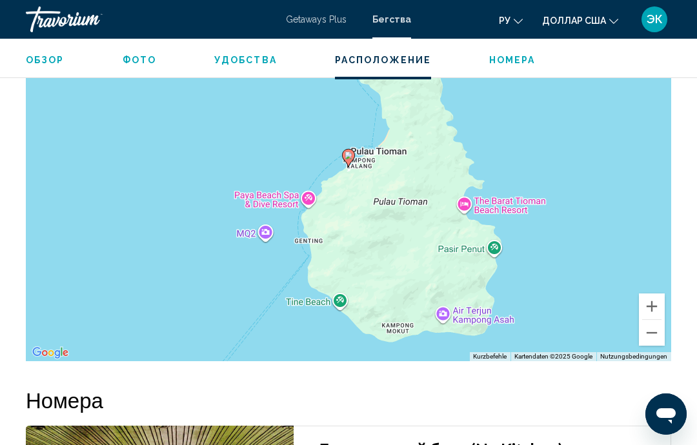
click at [651, 327] on button "Verkleinern" at bounding box center [652, 333] width 26 height 26
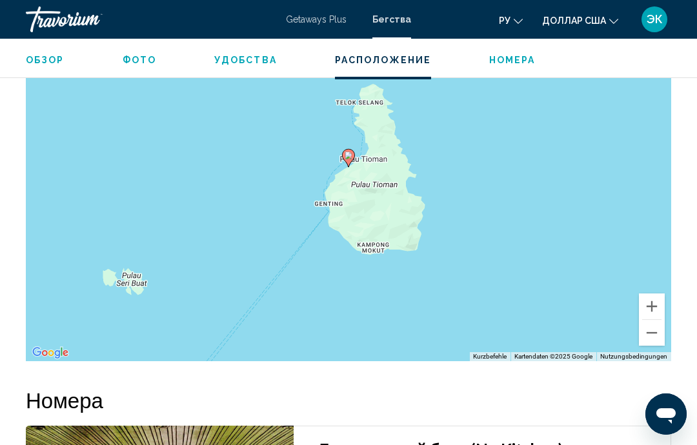
click at [651, 328] on button "Verkleinern" at bounding box center [652, 333] width 26 height 26
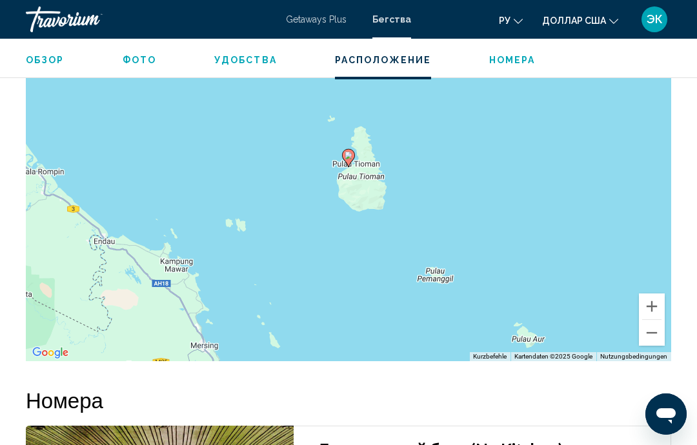
click at [651, 322] on button "Verkleinern" at bounding box center [652, 333] width 26 height 26
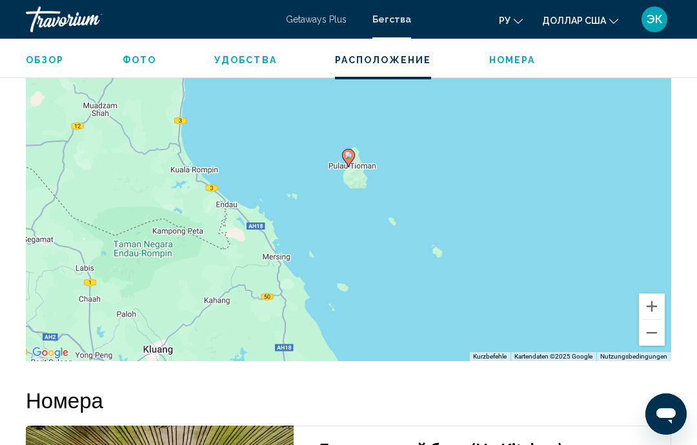
click at [653, 326] on button "Verkleinern" at bounding box center [652, 333] width 26 height 26
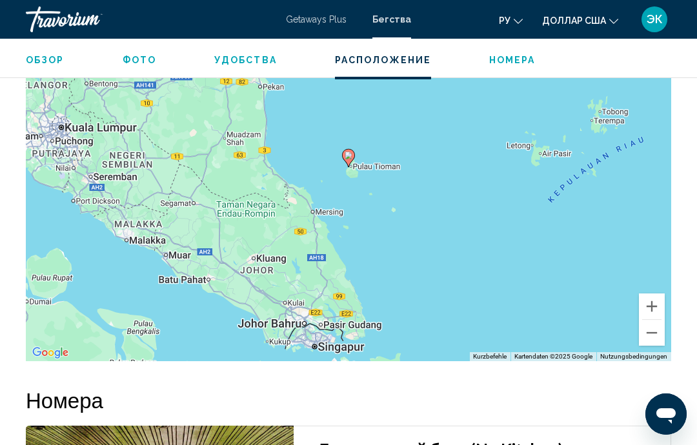
click at [650, 325] on button "Verkleinern" at bounding box center [652, 333] width 26 height 26
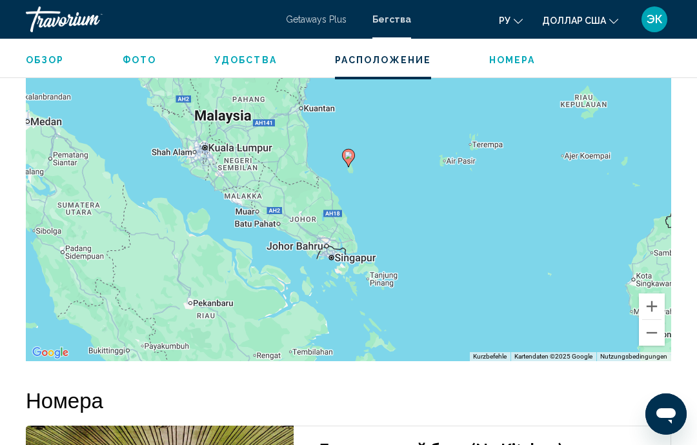
click at [648, 326] on button "Verkleinern" at bounding box center [652, 333] width 26 height 26
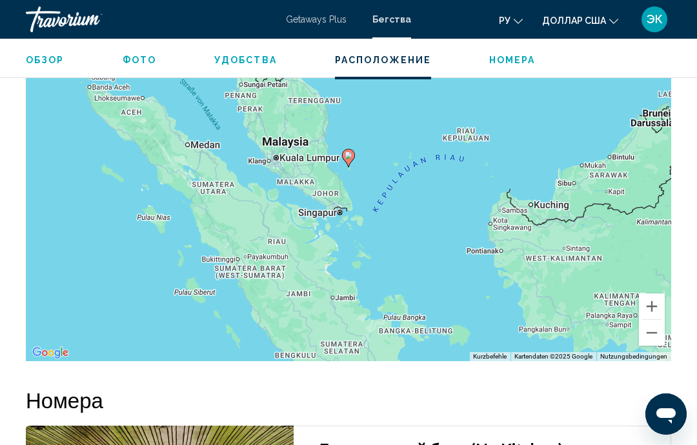
click at [652, 330] on button "Verkleinern" at bounding box center [652, 333] width 26 height 26
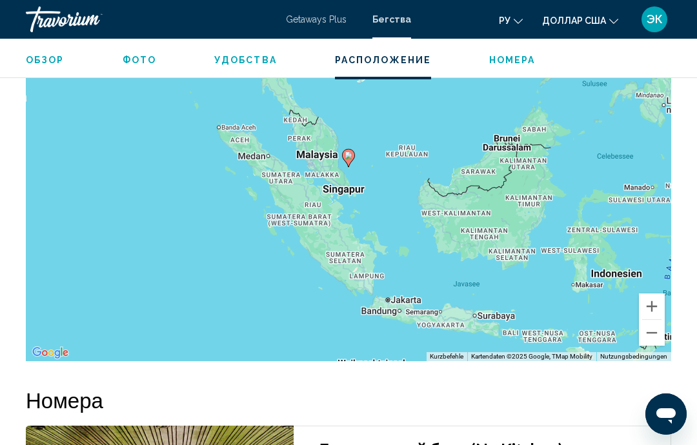
click at [648, 333] on button "Verkleinern" at bounding box center [652, 333] width 26 height 26
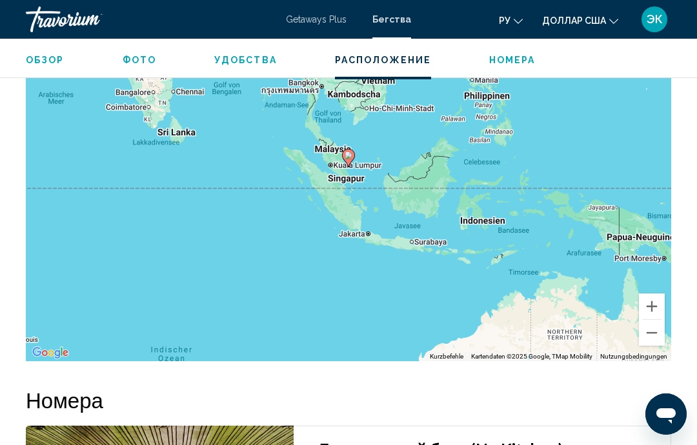
click at [648, 330] on button "Verkleinern" at bounding box center [652, 333] width 26 height 26
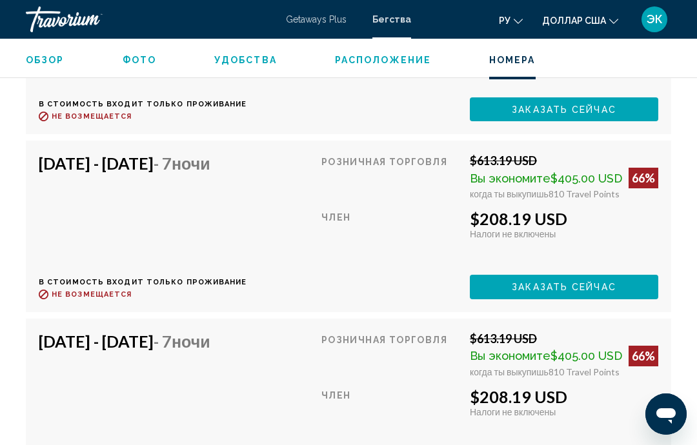
scroll to position [3050, 0]
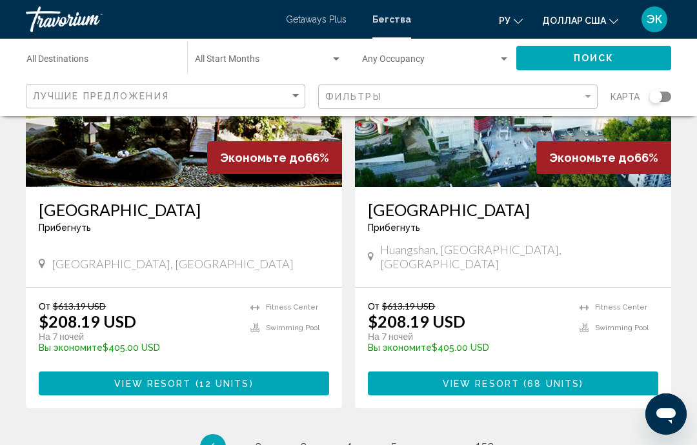
scroll to position [2492, 0]
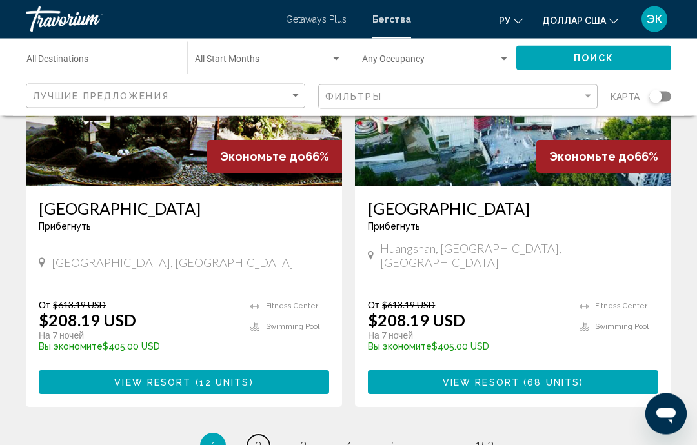
click at [259, 439] on span "2" at bounding box center [258, 446] width 6 height 14
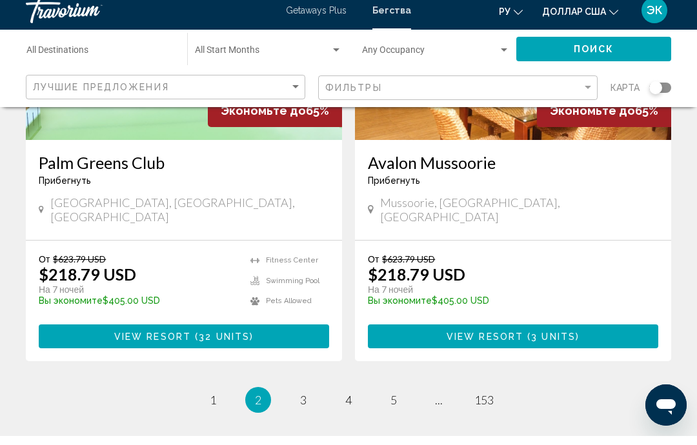
scroll to position [2525, 0]
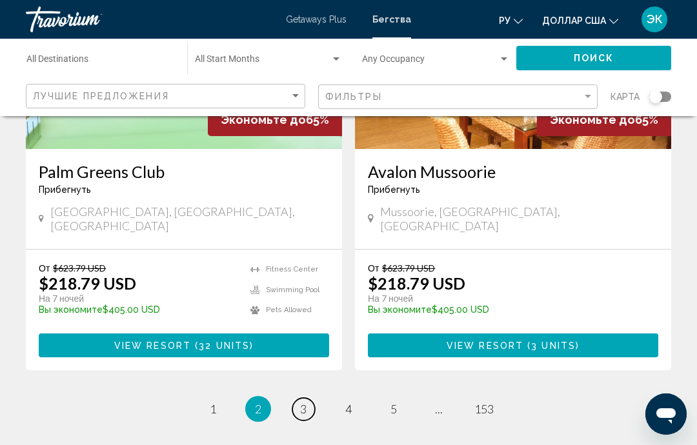
click at [303, 398] on link "page 3" at bounding box center [303, 409] width 23 height 23
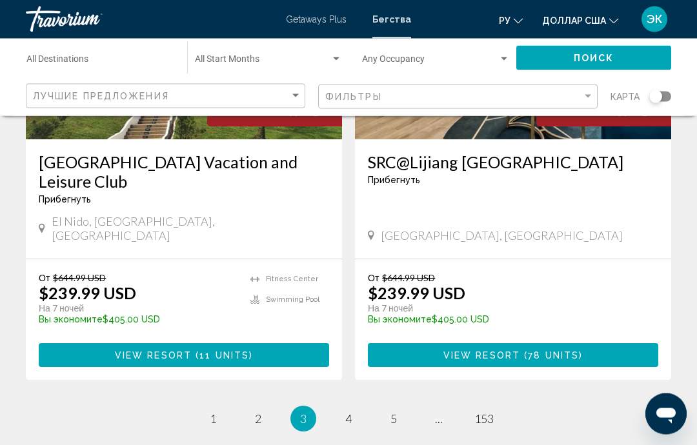
scroll to position [2544, 0]
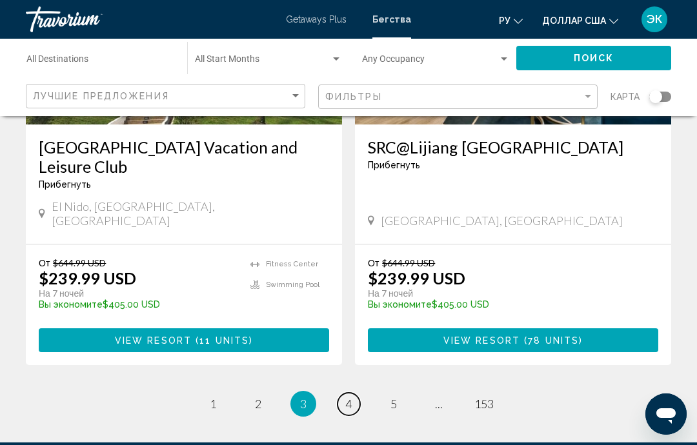
click at [355, 393] on link "page 4" at bounding box center [348, 404] width 23 height 23
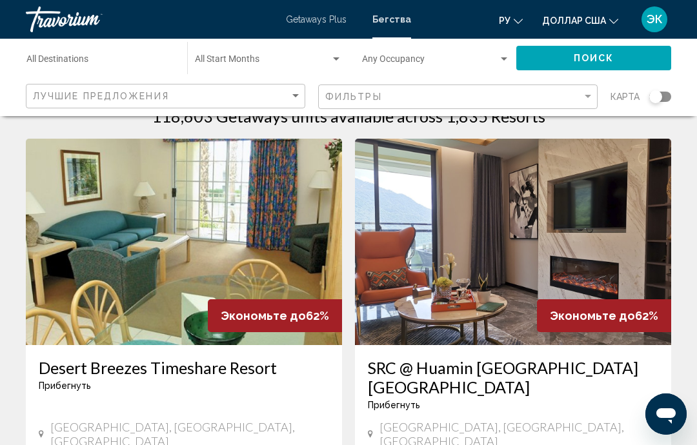
scroll to position [34, 0]
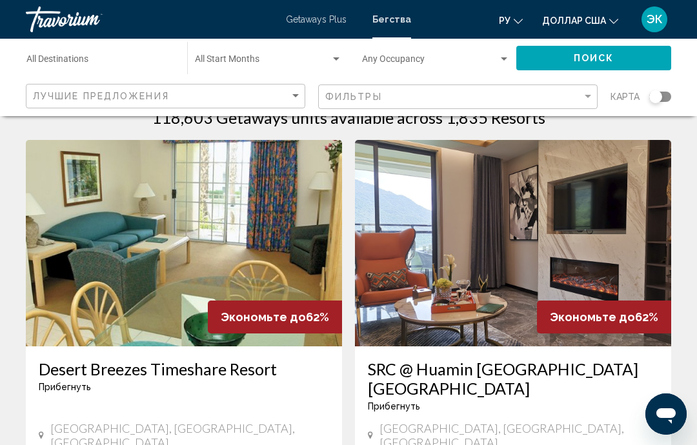
click at [340, 62] on div "Search widget" at bounding box center [336, 59] width 12 height 10
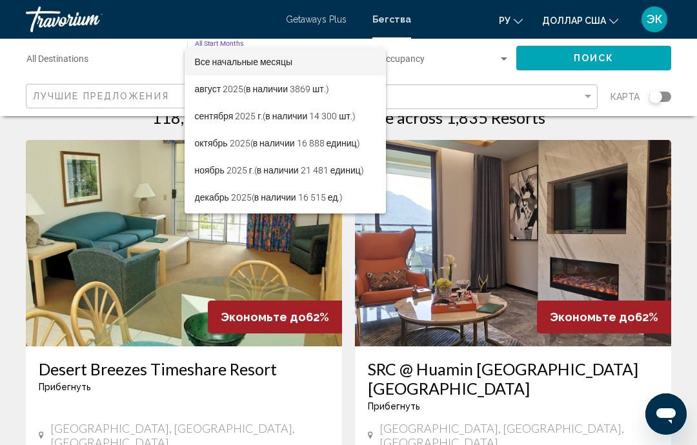
click at [97, 61] on div at bounding box center [348, 222] width 697 height 445
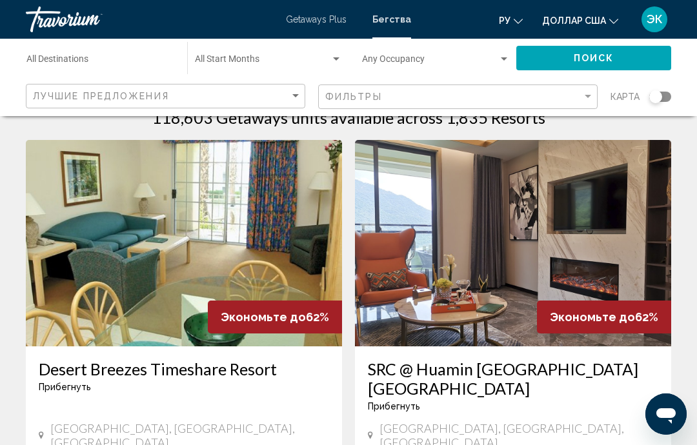
click at [86, 53] on div "Destination All Destinations" at bounding box center [100, 58] width 148 height 35
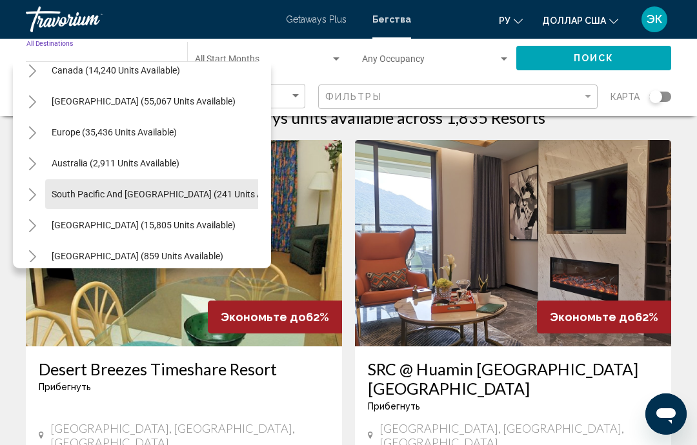
scroll to position [105, 8]
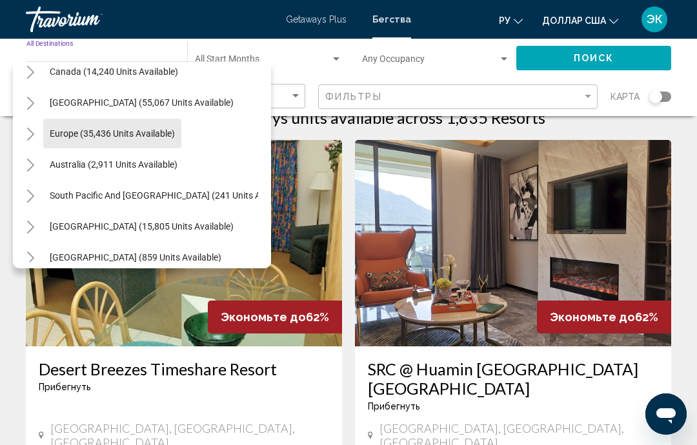
click at [157, 136] on span "Europe (35,436 units available)" at bounding box center [112, 133] width 125 height 10
type input "**********"
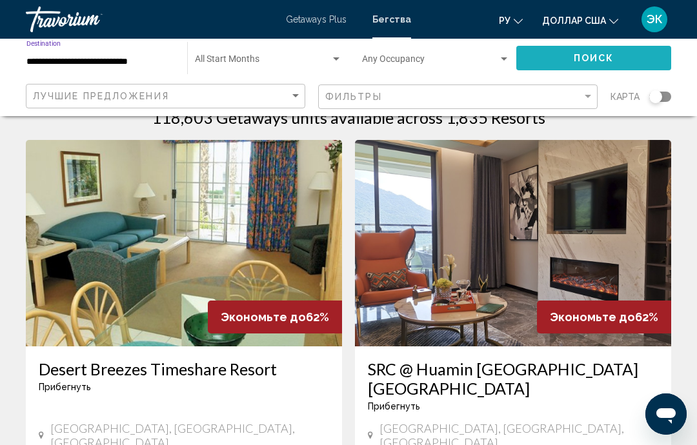
click at [606, 59] on span "Поиск" at bounding box center [593, 59] width 41 height 10
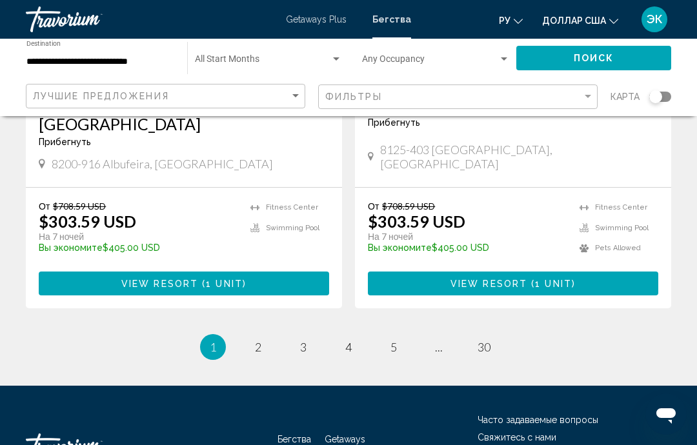
scroll to position [2497, 0]
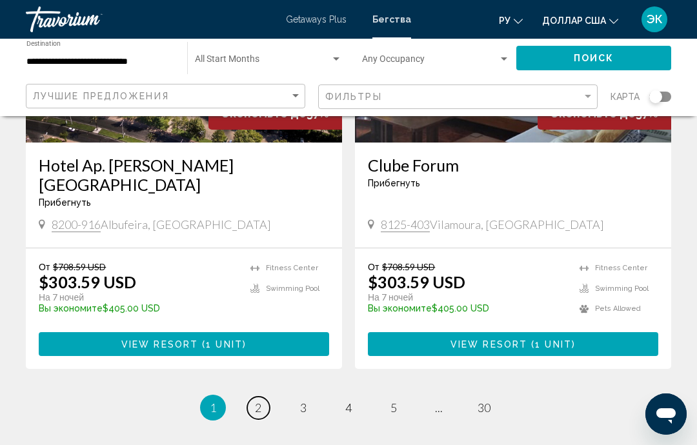
click at [263, 397] on link "page 2" at bounding box center [258, 408] width 23 height 23
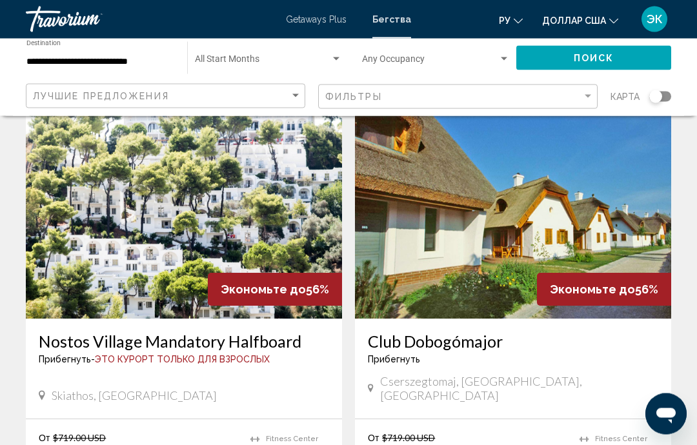
scroll to position [975, 0]
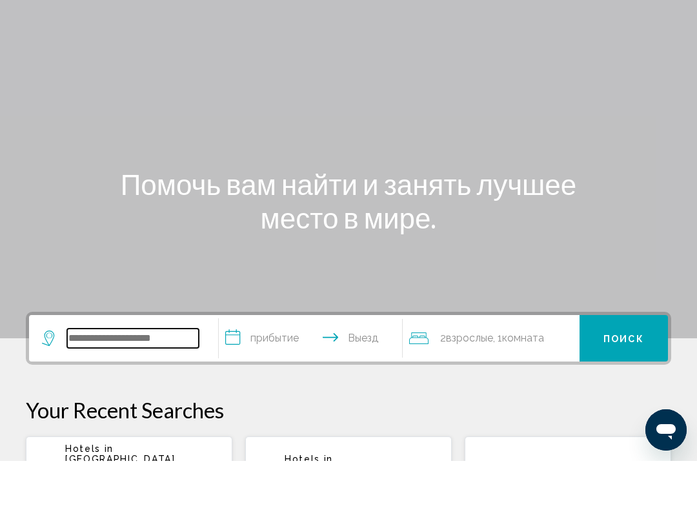
click at [166, 377] on input "Виджет поиска" at bounding box center [133, 386] width 132 height 19
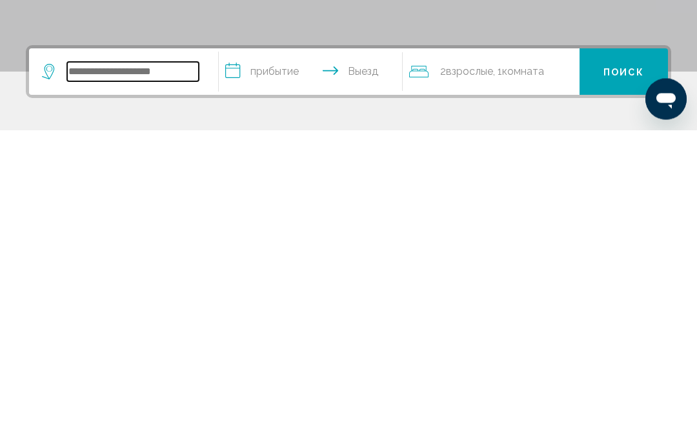
scroll to position [14, 0]
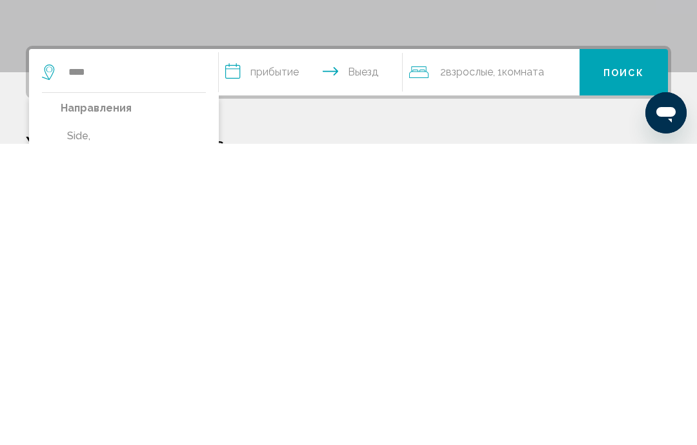
click at [118, 425] on button "Side, [GEOGRAPHIC_DATA]" at bounding box center [133, 446] width 145 height 43
type input "**********"
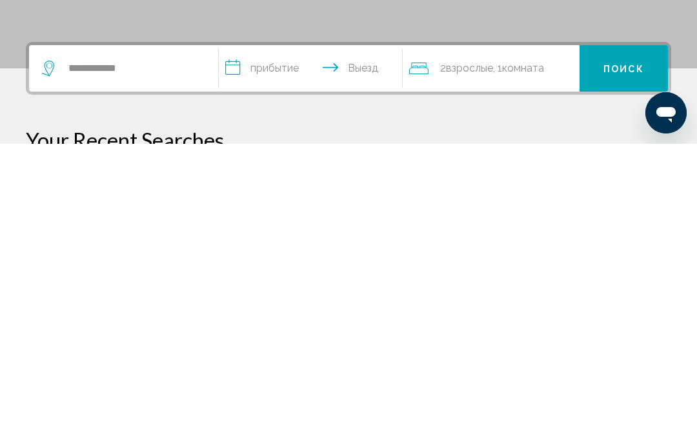
click at [308, 346] on input "**********" at bounding box center [313, 371] width 188 height 50
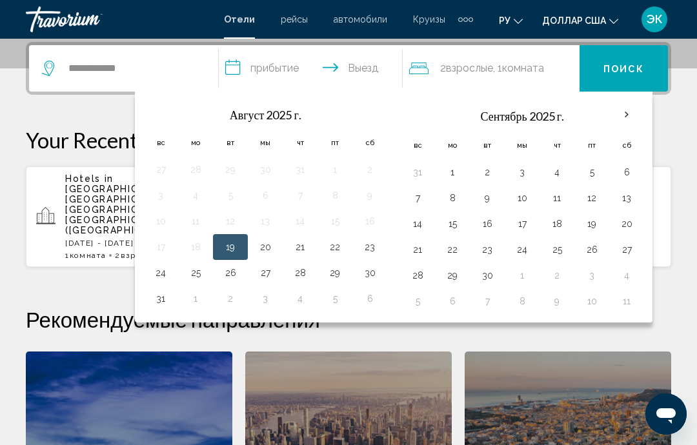
click at [341, 279] on button "29" at bounding box center [334, 273] width 21 height 18
click at [628, 170] on button "6" at bounding box center [626, 172] width 21 height 18
type input "**********"
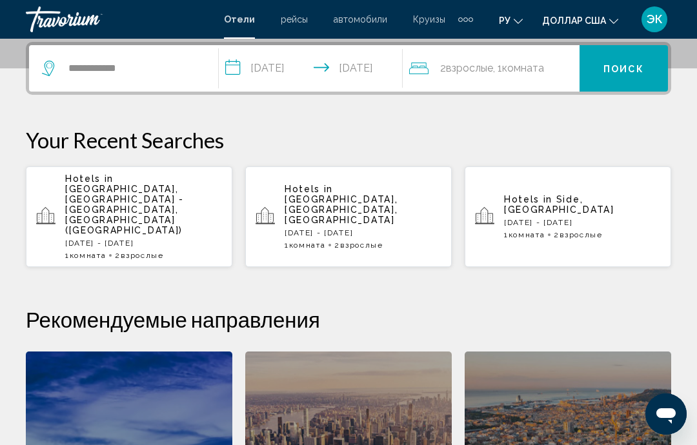
click at [637, 72] on font "Поиск" at bounding box center [623, 69] width 41 height 10
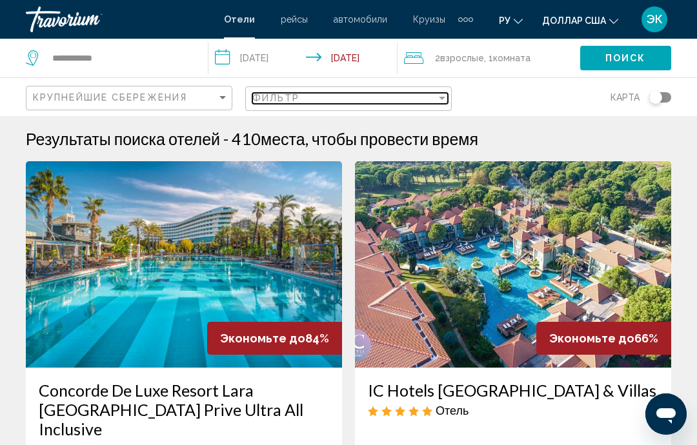
click at [439, 103] on div "Filter" at bounding box center [442, 98] width 12 height 10
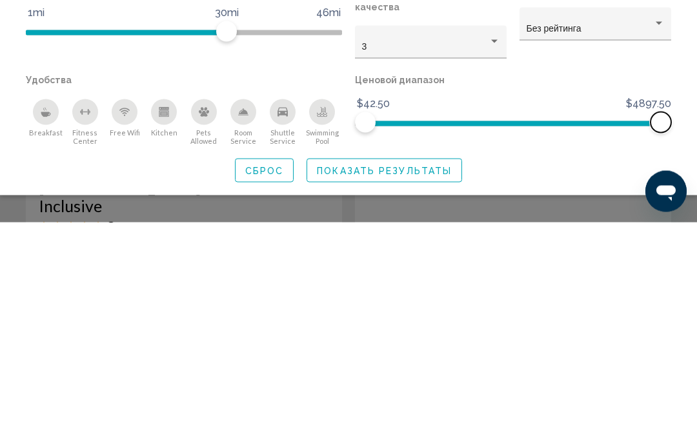
scroll to position [223, 0]
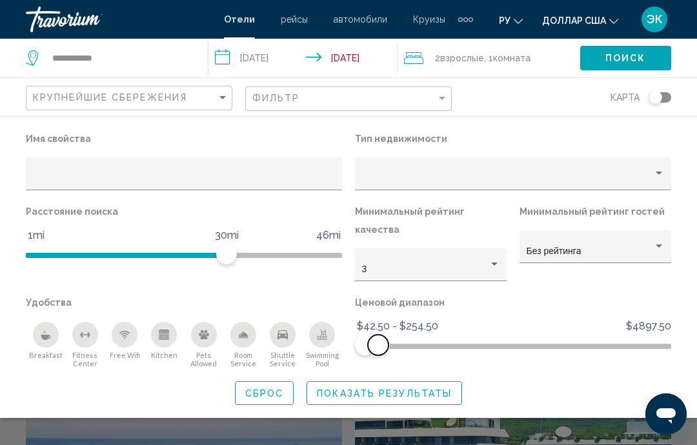
scroll to position [275, 0]
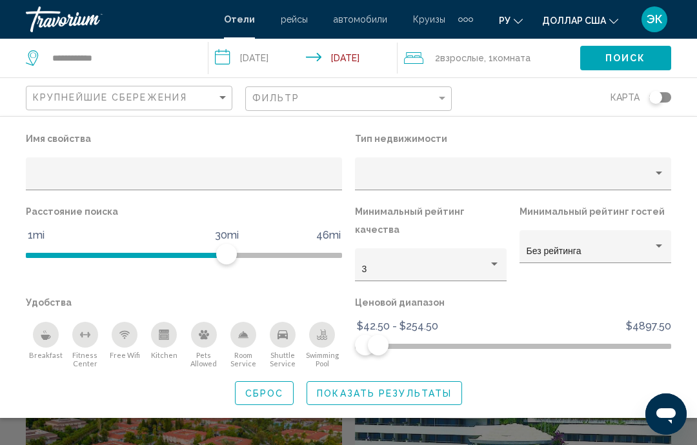
click at [427, 388] on span "Показать результаты" at bounding box center [384, 393] width 135 height 10
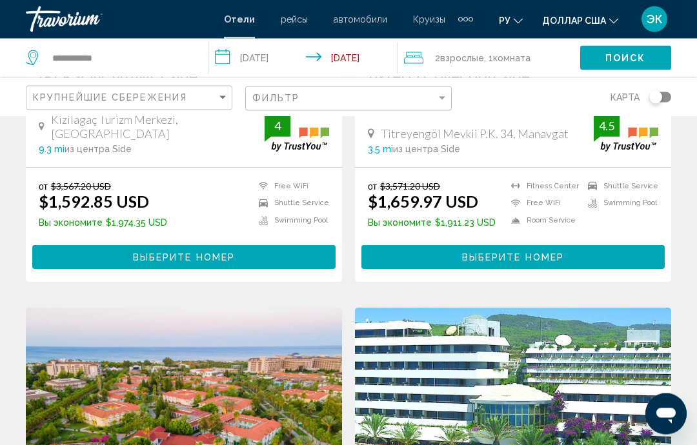
scroll to position [311, 0]
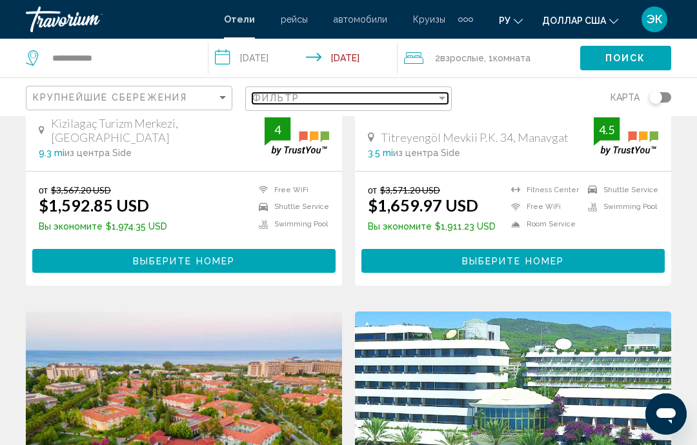
click at [442, 97] on div "Filter" at bounding box center [442, 98] width 6 height 3
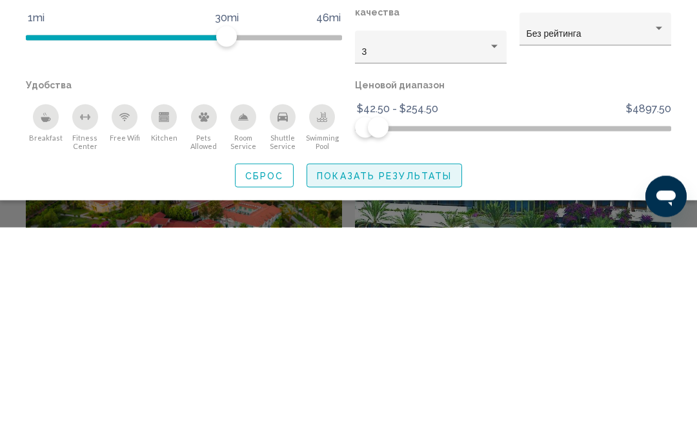
click at [415, 388] on span "Показать результаты" at bounding box center [384, 393] width 135 height 10
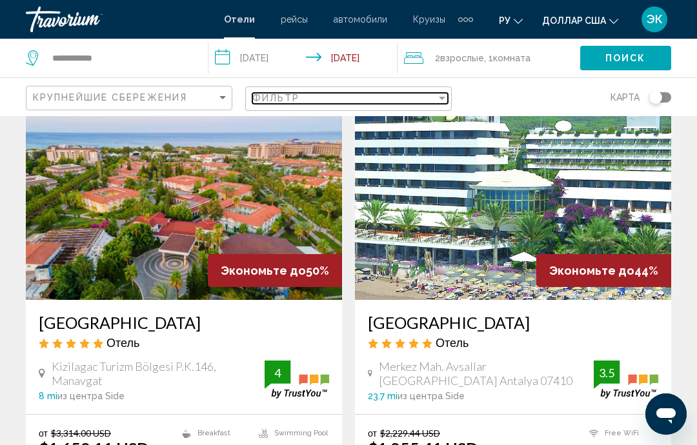
click at [444, 94] on div "Filter" at bounding box center [442, 98] width 12 height 10
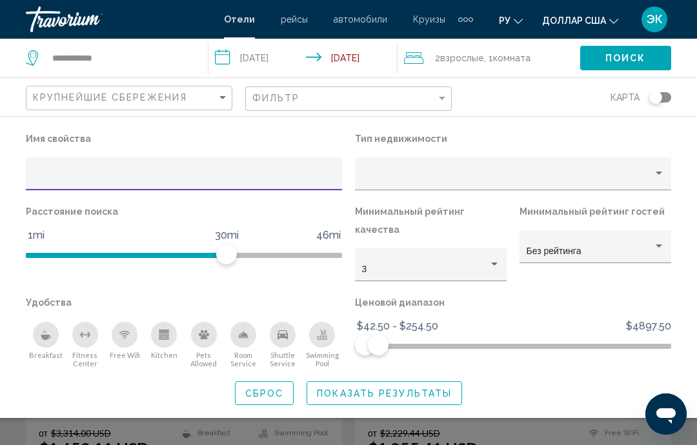
scroll to position [528, 0]
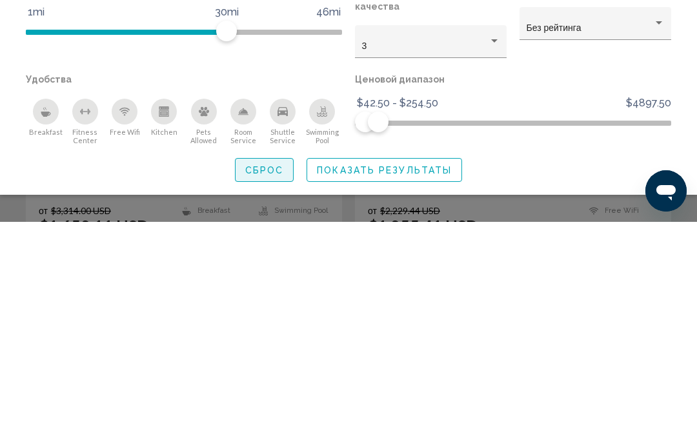
click at [273, 388] on span "Сброс" at bounding box center [264, 393] width 39 height 10
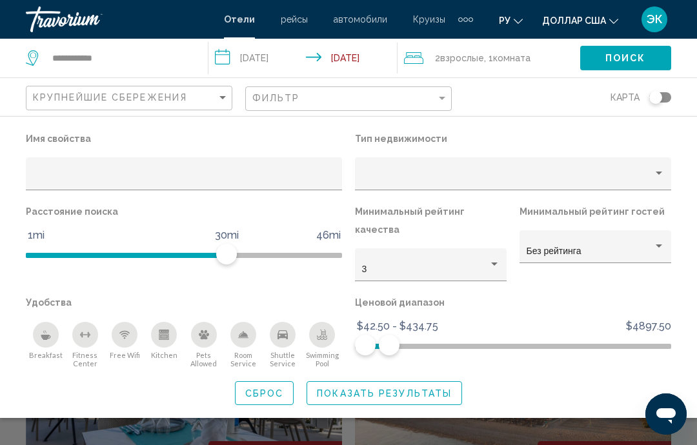
click at [414, 388] on span "Показать результаты" at bounding box center [384, 393] width 135 height 10
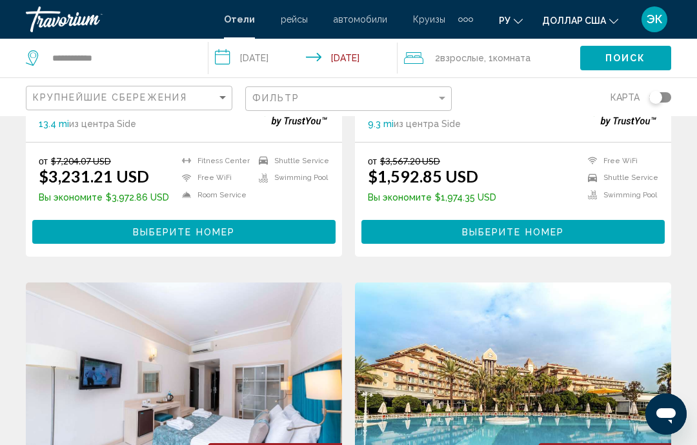
scroll to position [1260, 0]
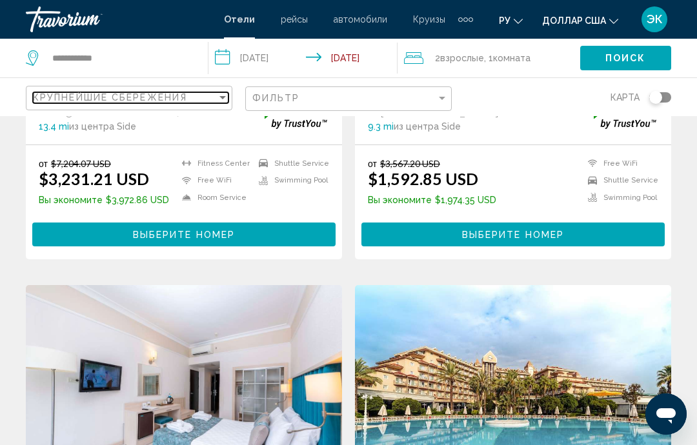
click at [217, 98] on div "Sort by" at bounding box center [223, 97] width 12 height 10
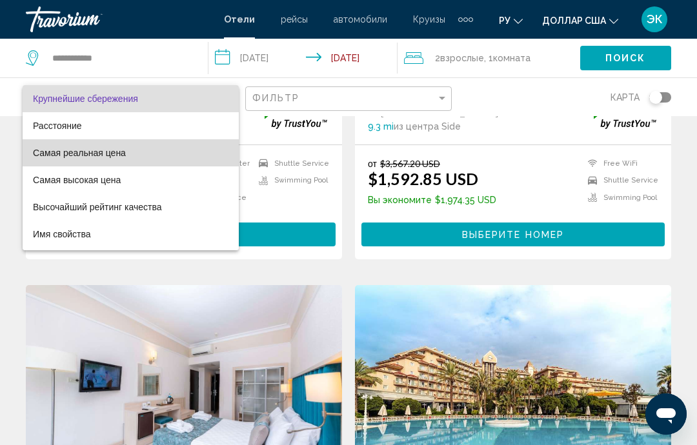
click at [112, 150] on font "Самая реальная цена" at bounding box center [79, 153] width 93 height 10
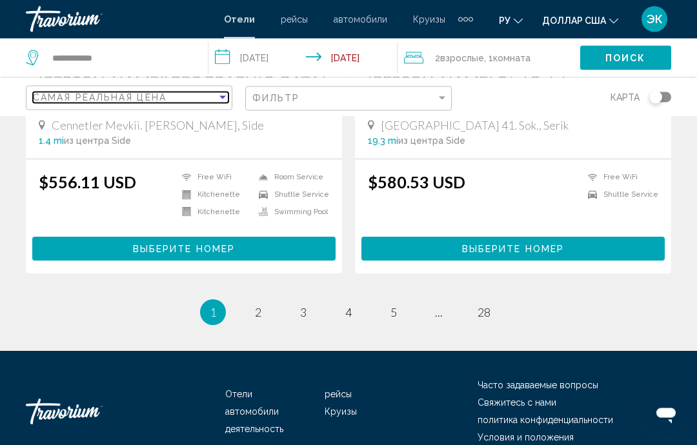
scroll to position [2600, 0]
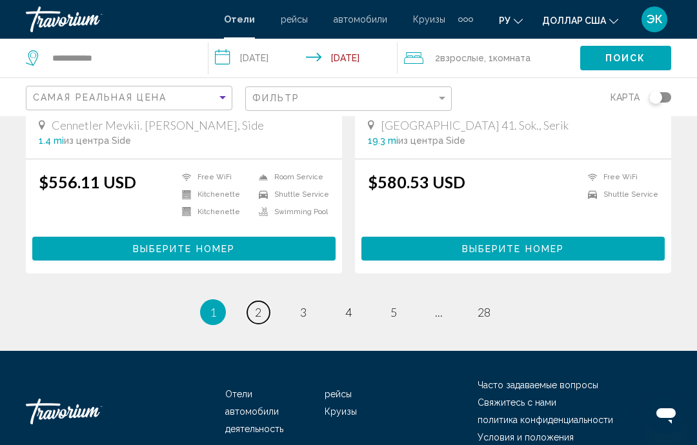
click at [259, 314] on span "2" at bounding box center [258, 312] width 6 height 14
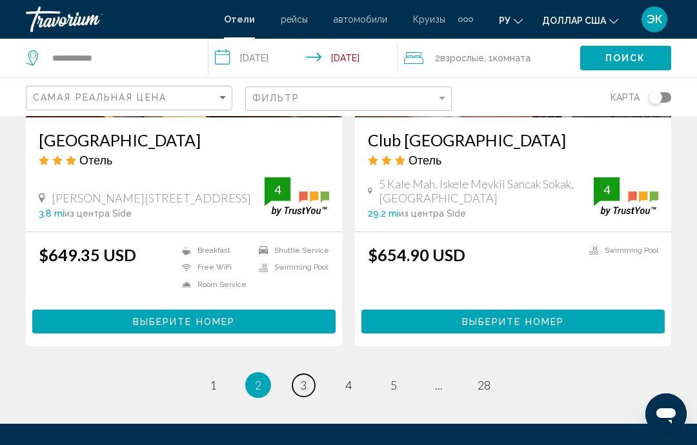
click at [306, 392] on span "3" at bounding box center [303, 385] width 6 height 14
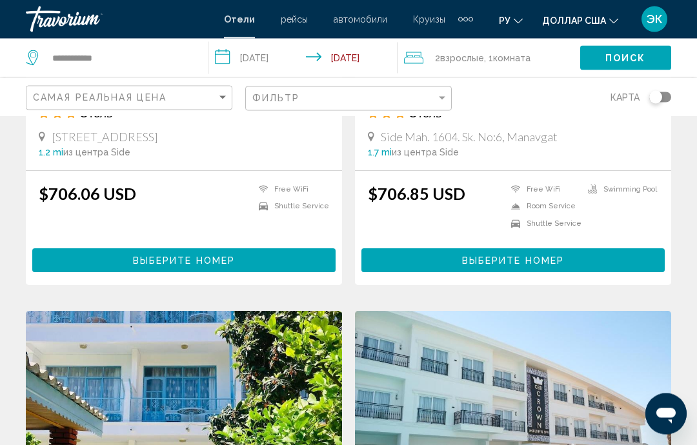
scroll to position [2142, 0]
